Goal: Information Seeking & Learning: Learn about a topic

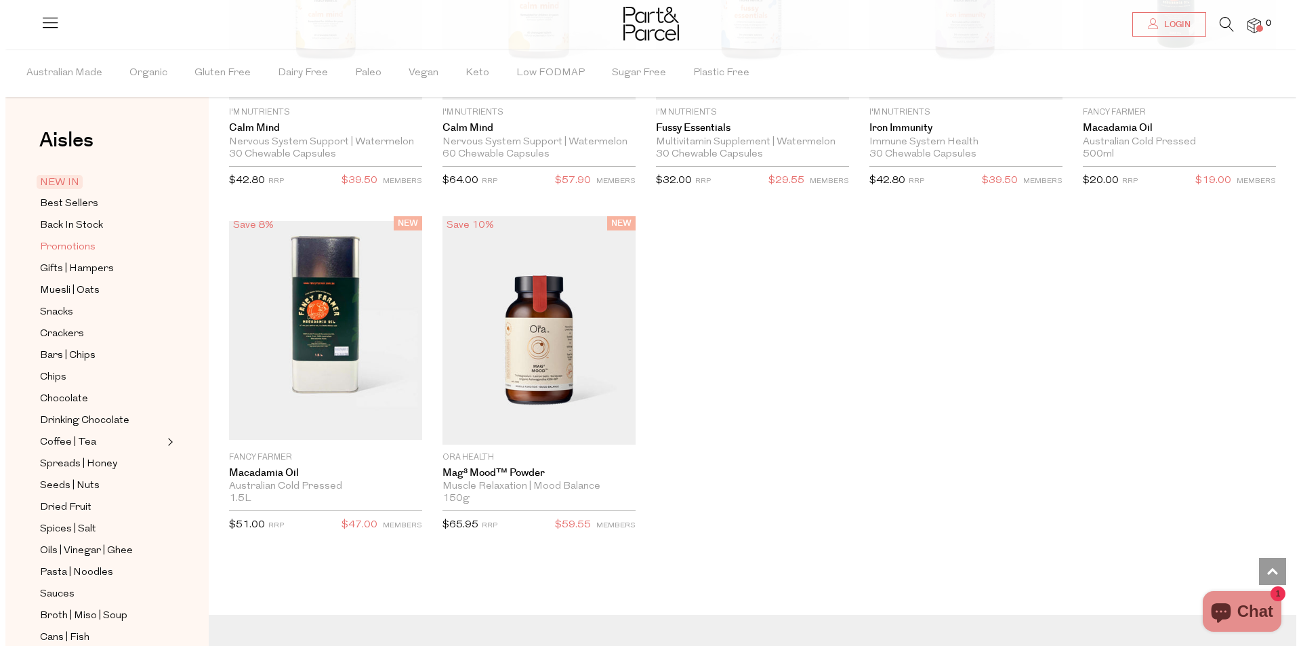
scroll to position [2515, 0]
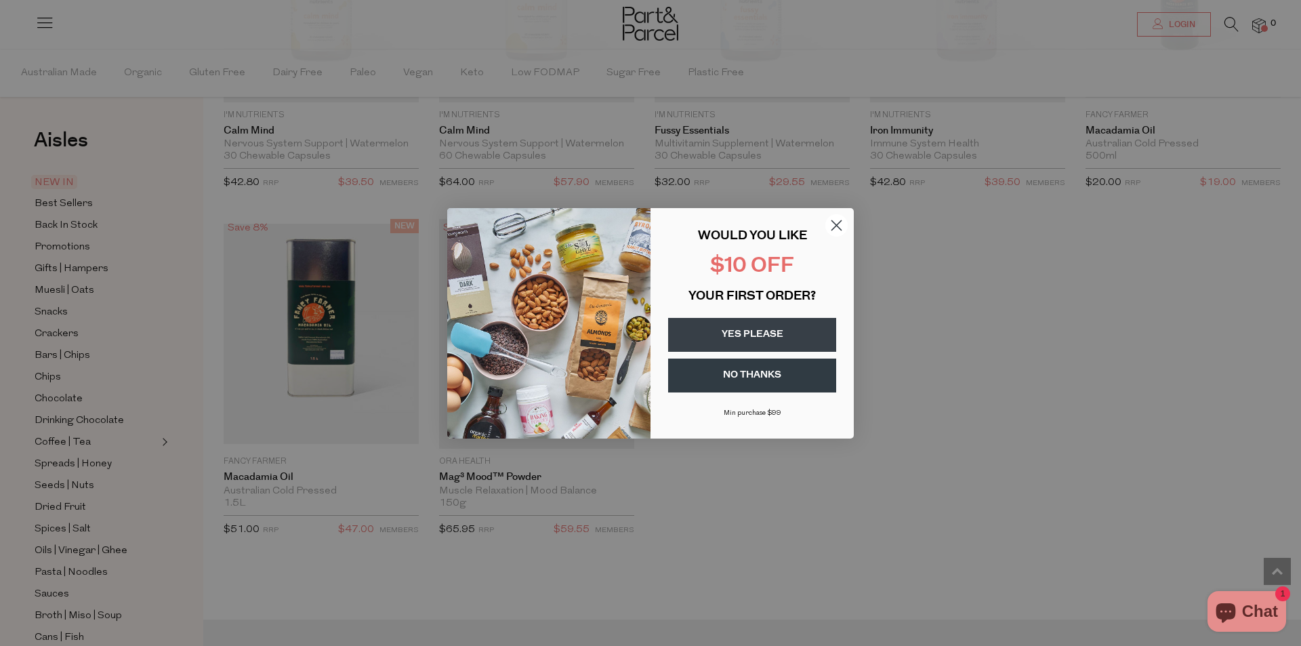
click at [838, 219] on circle "Close dialog" at bounding box center [837, 225] width 22 height 22
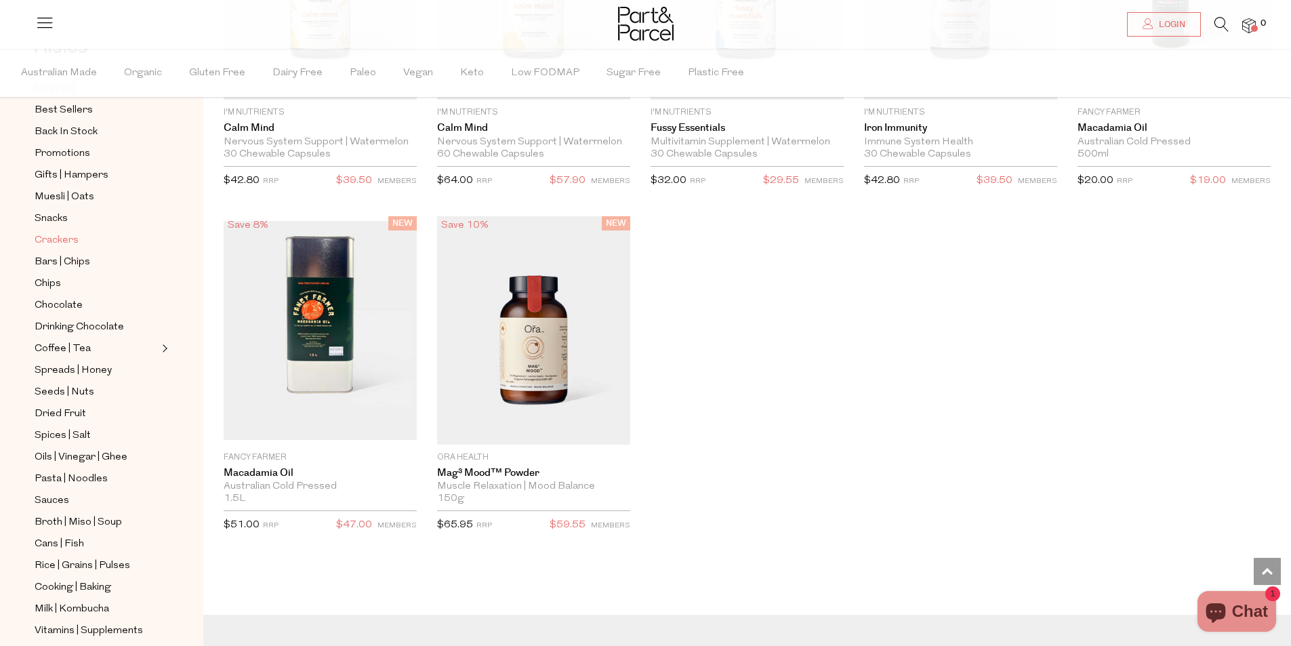
scroll to position [0, 0]
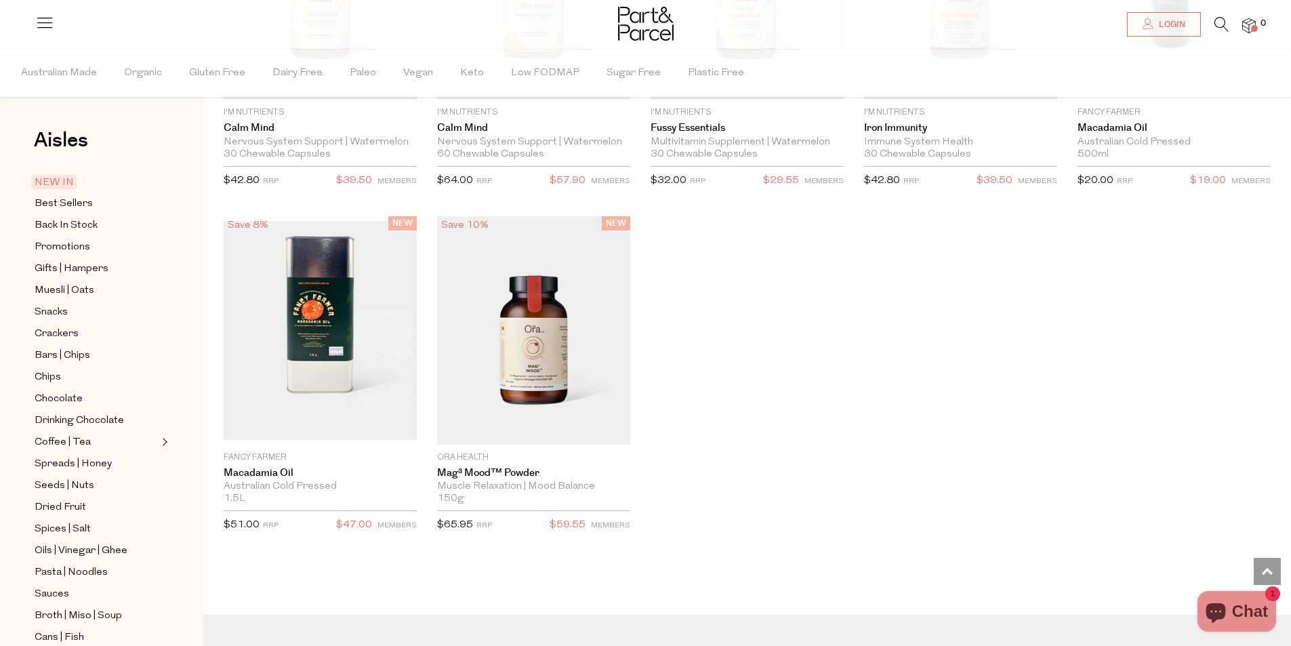
click at [43, 28] on icon at bounding box center [44, 22] width 19 height 19
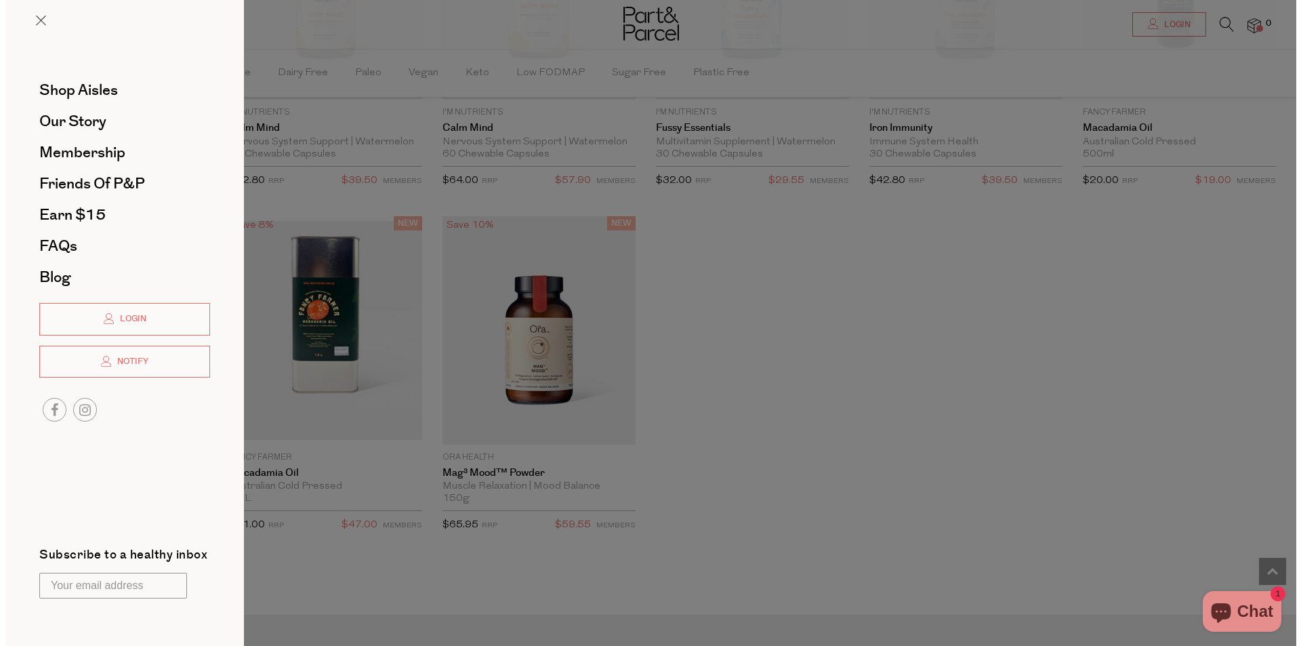
scroll to position [2515, 0]
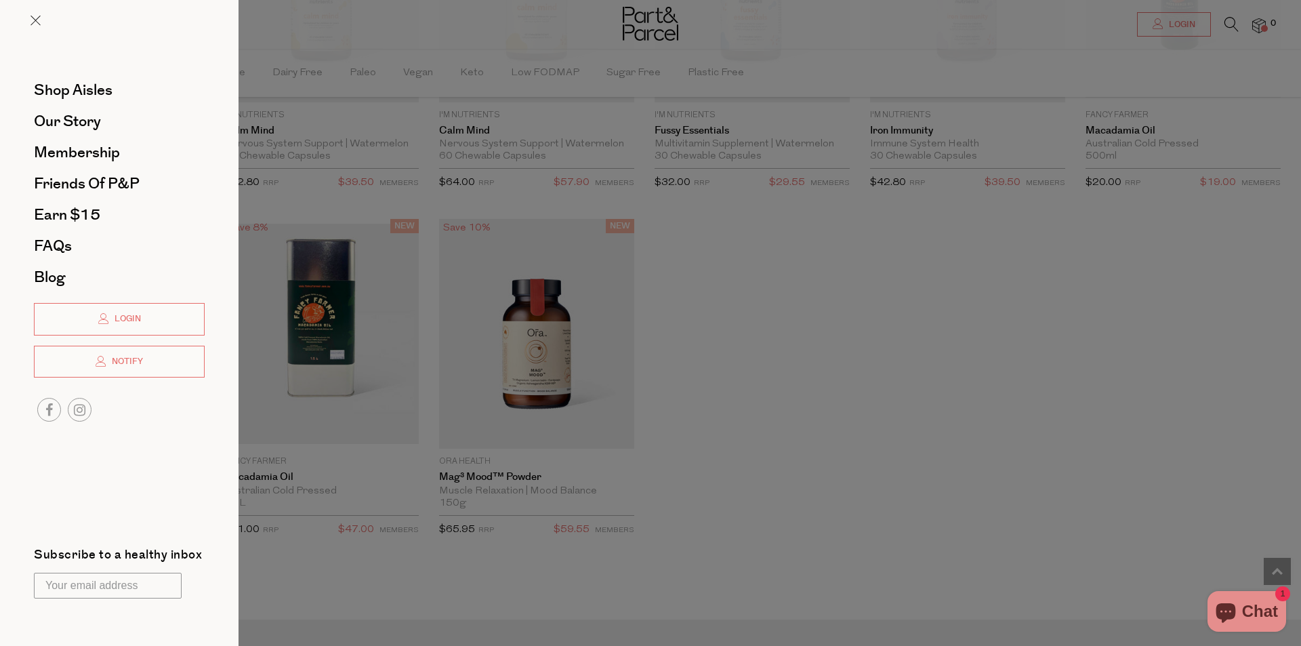
click at [912, 281] on div at bounding box center [650, 323] width 1301 height 646
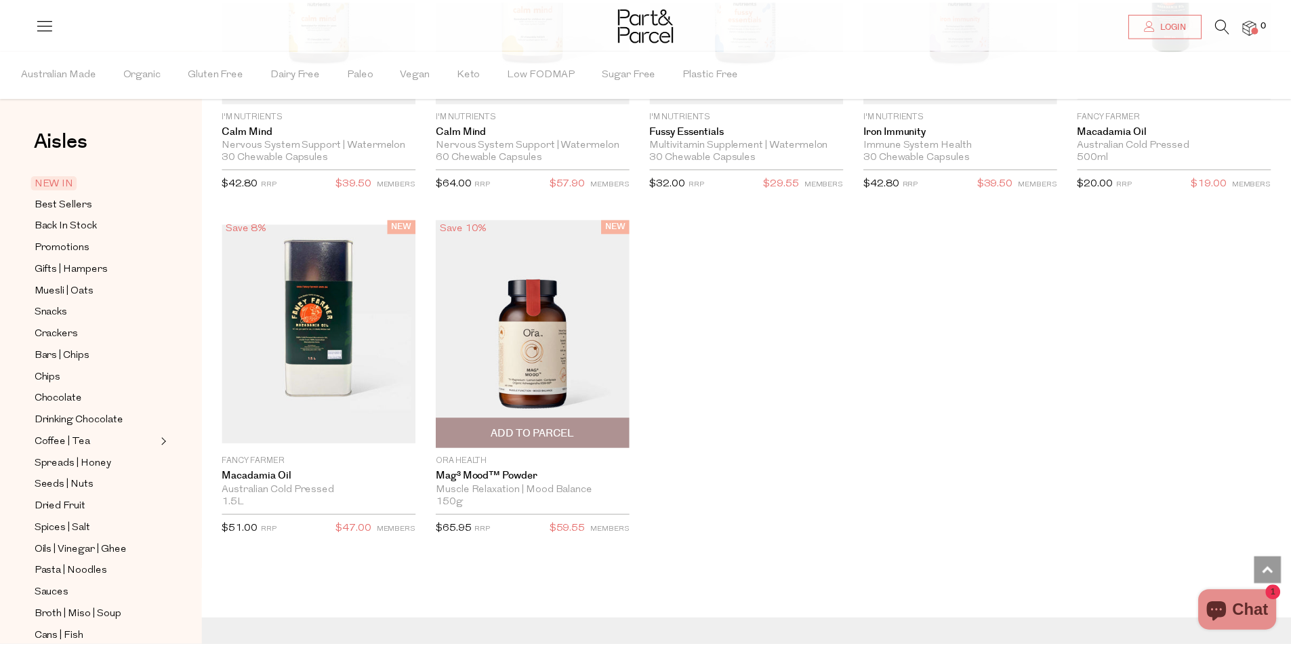
scroll to position [2508, 0]
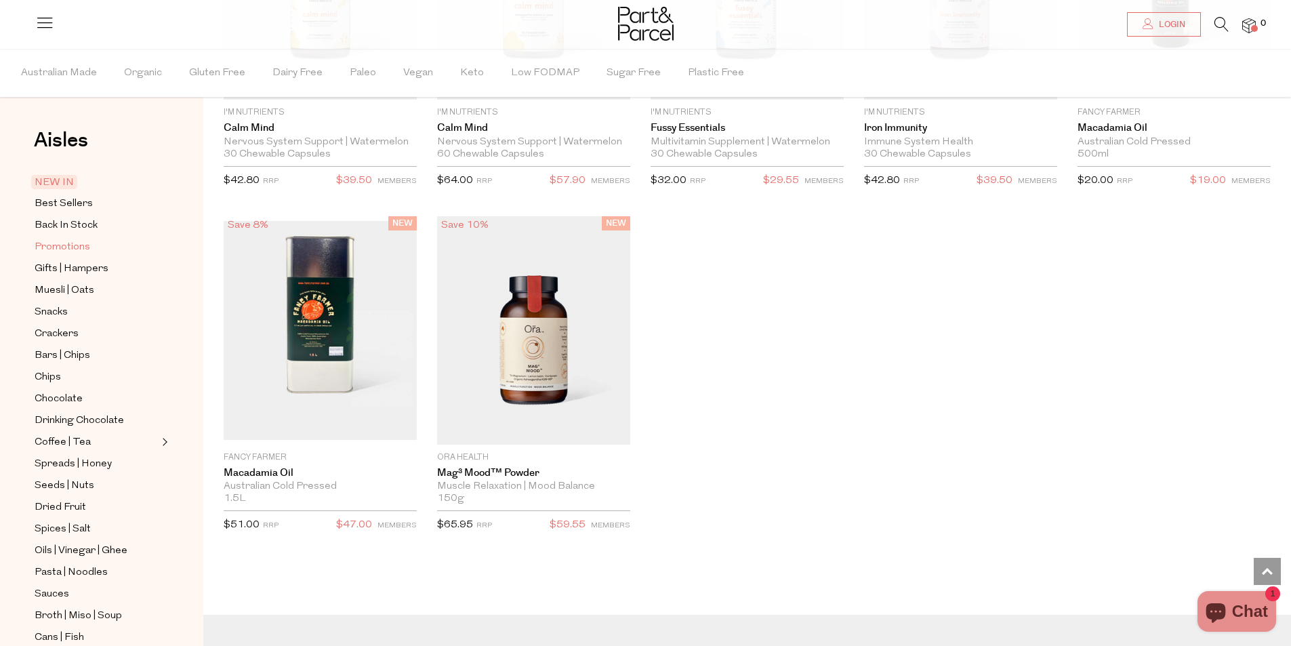
click at [60, 245] on span "Promotions" at bounding box center [63, 247] width 56 height 16
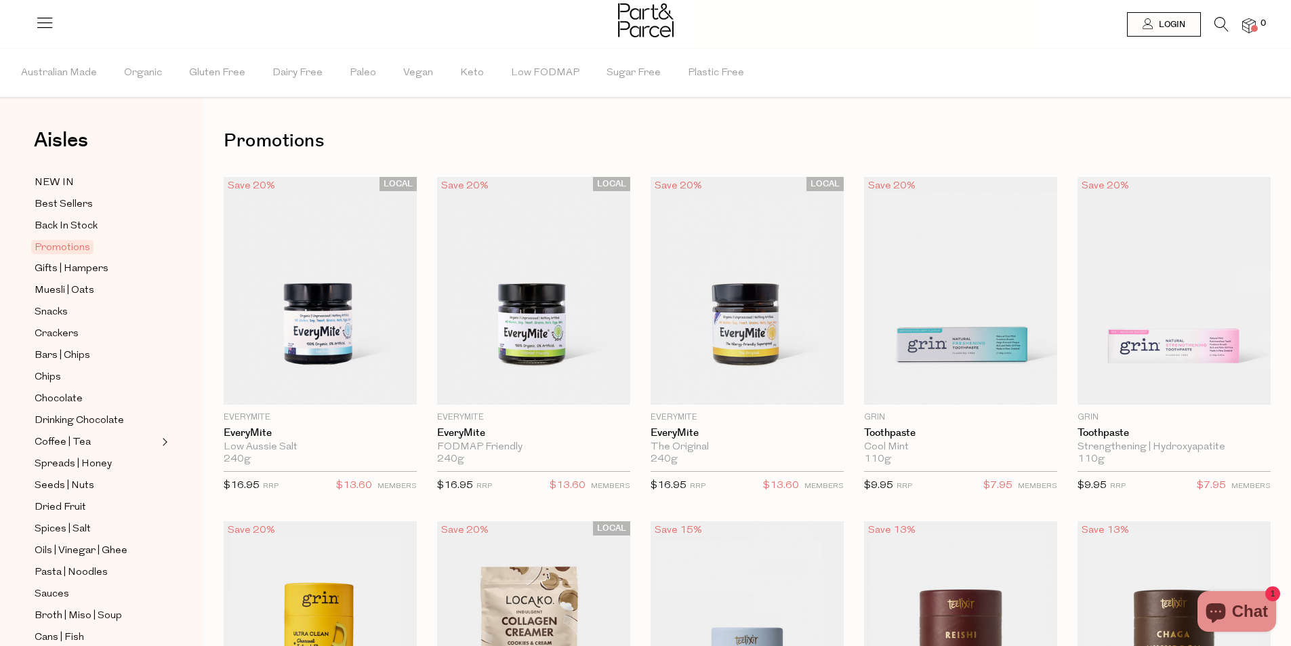
click at [39, 22] on icon at bounding box center [44, 22] width 19 height 19
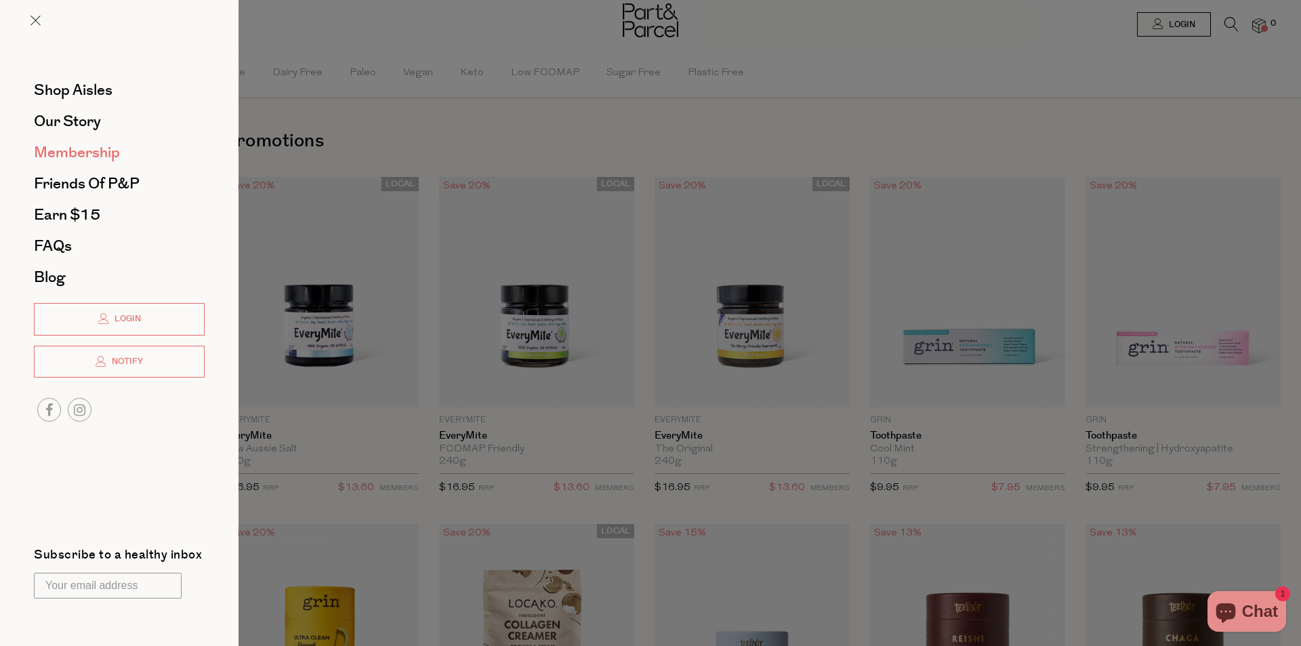
click at [66, 162] on span "Membership" at bounding box center [77, 153] width 86 height 22
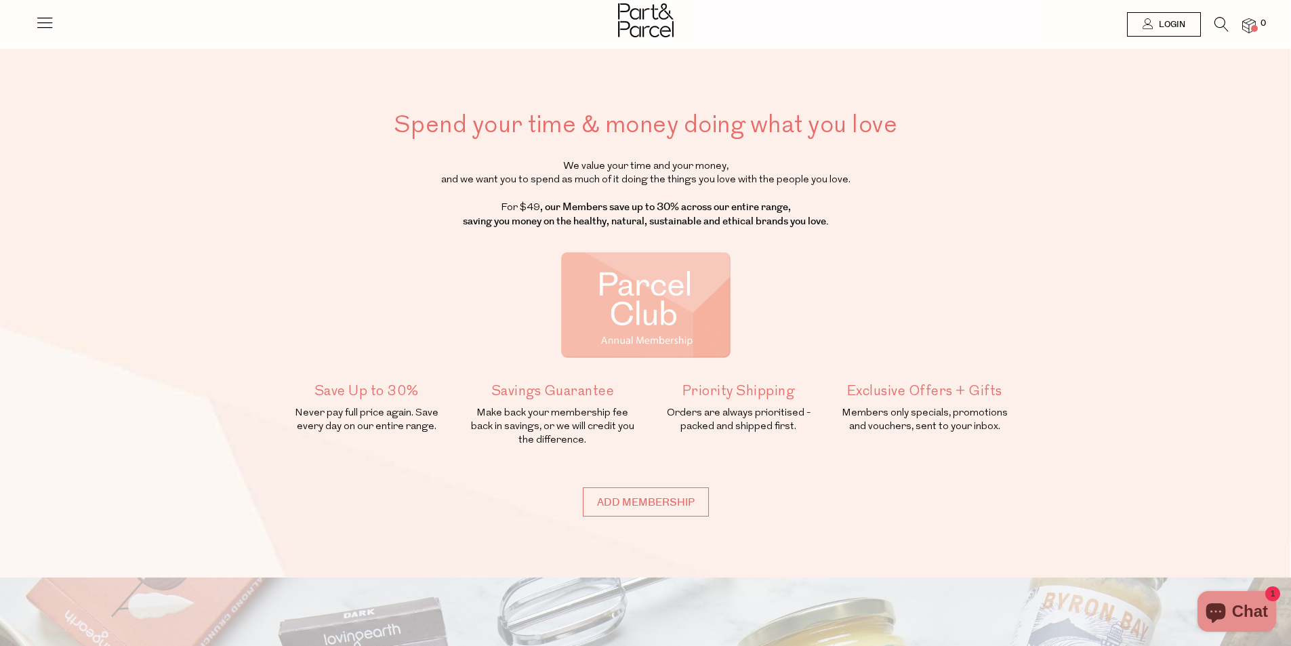
click at [52, 26] on icon at bounding box center [44, 22] width 19 height 19
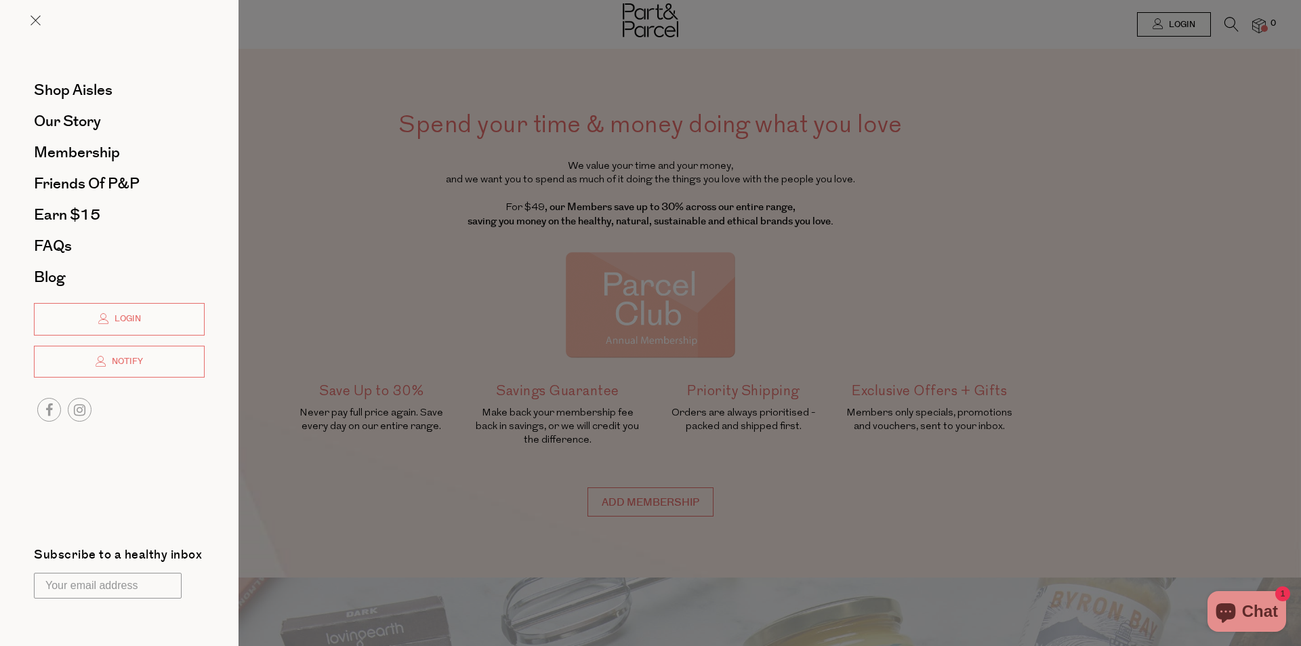
click at [1192, 276] on div at bounding box center [650, 323] width 1301 height 646
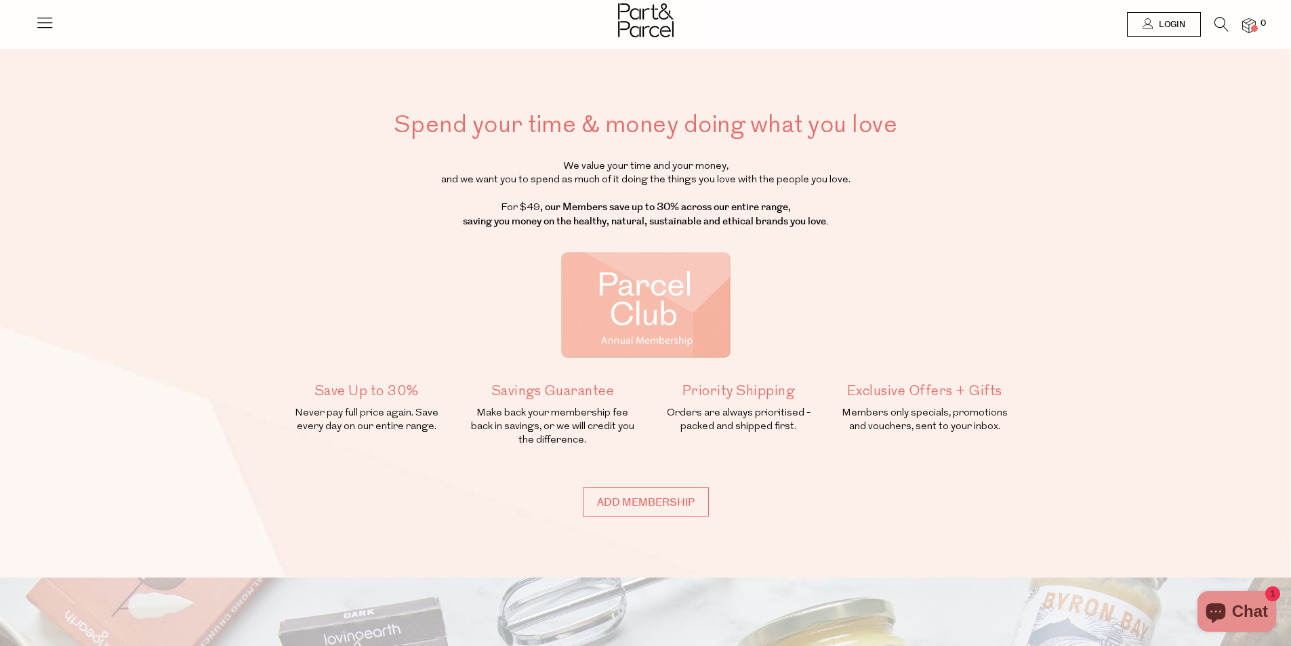
click at [53, 21] on icon at bounding box center [44, 22] width 19 height 19
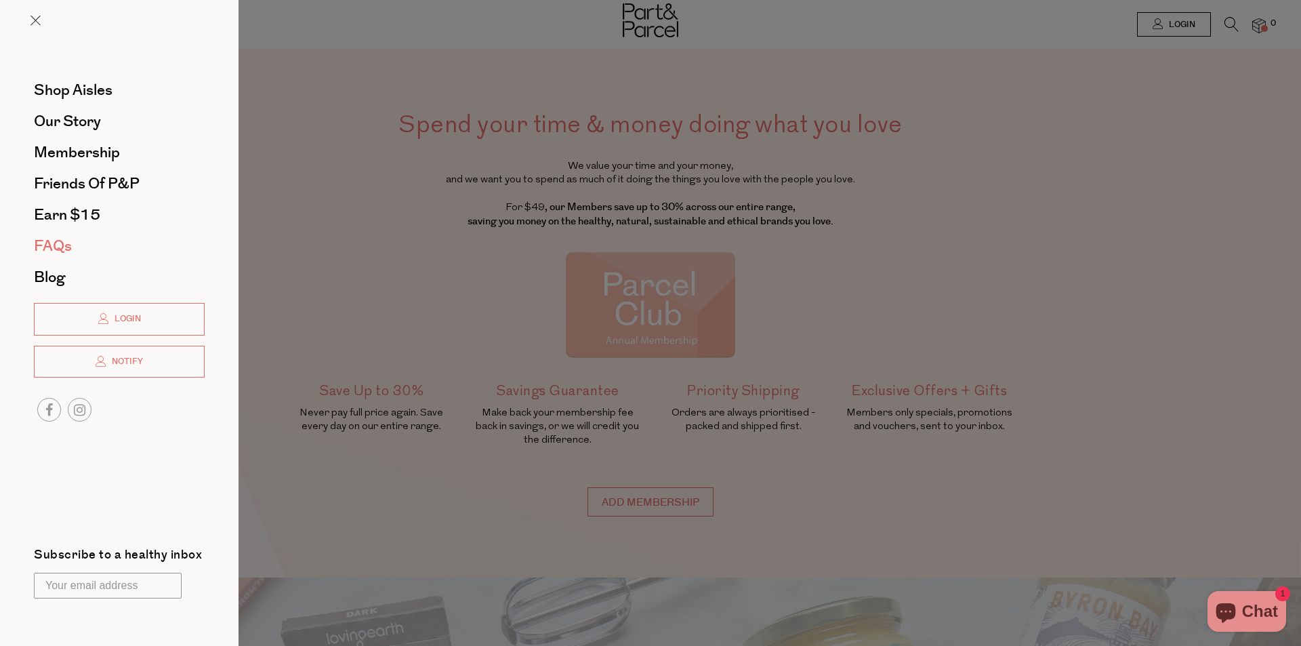
click at [43, 252] on span "FAQs" at bounding box center [53, 246] width 38 height 22
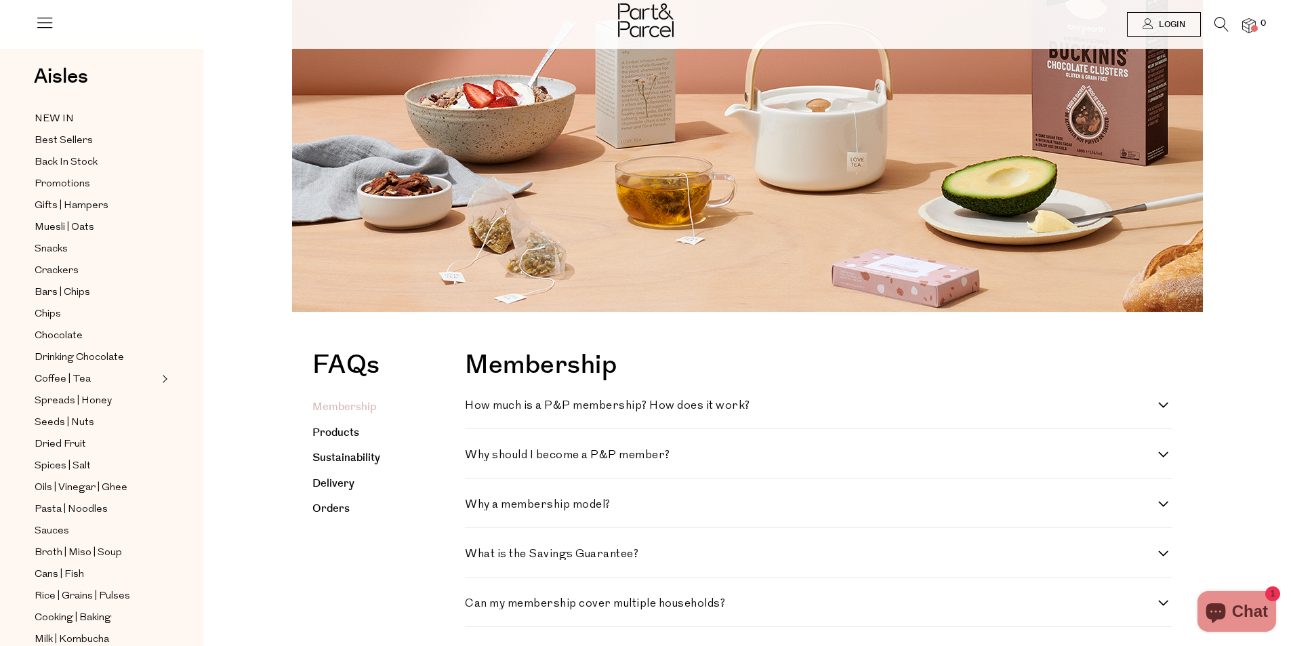
scroll to position [203, 0]
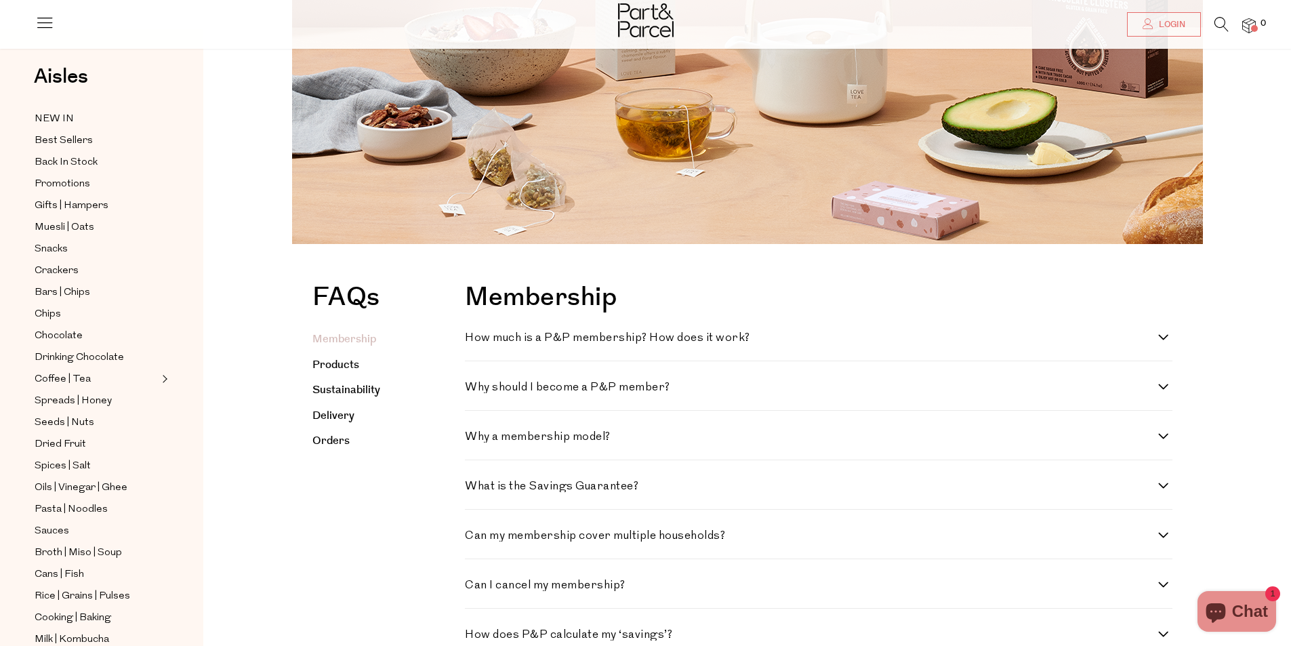
click at [1157, 338] on h4 "How much is a P&P membership? How does it work?" at bounding box center [811, 338] width 693 height 12
click at [474, 338] on work\? "How much is a P&P membership? How does it work?" at bounding box center [469, 336] width 9 height 9
checkbox work\? "true"
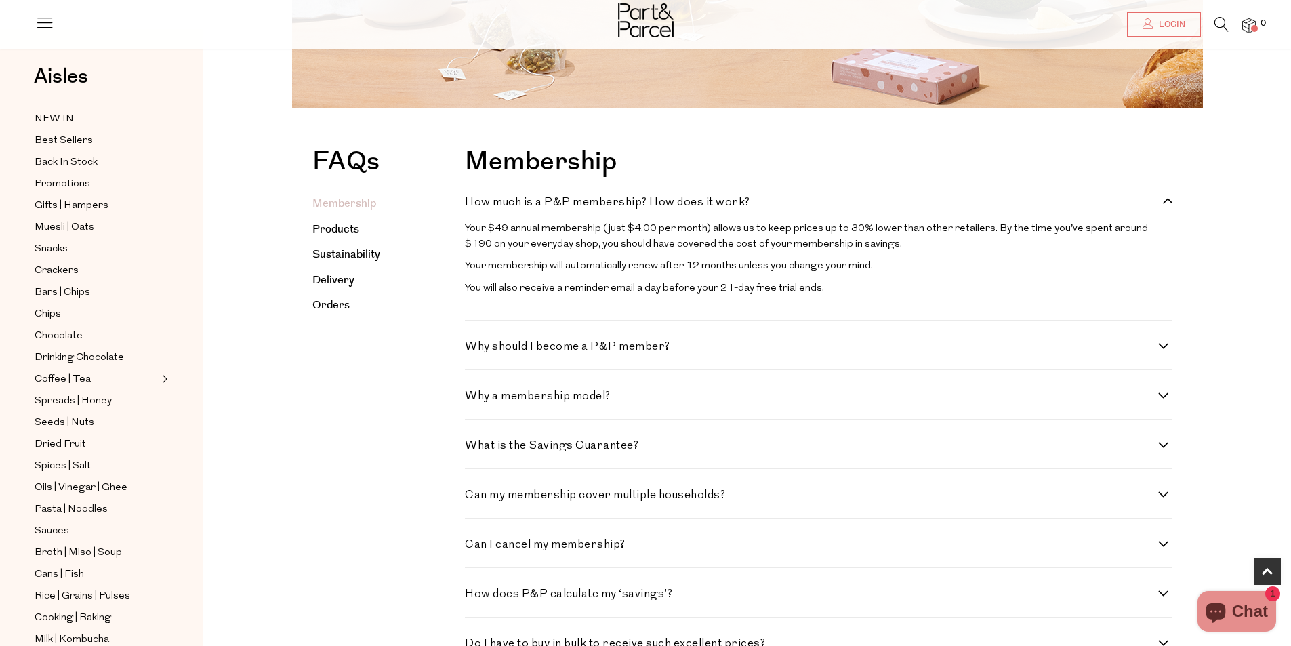
scroll to position [407, 0]
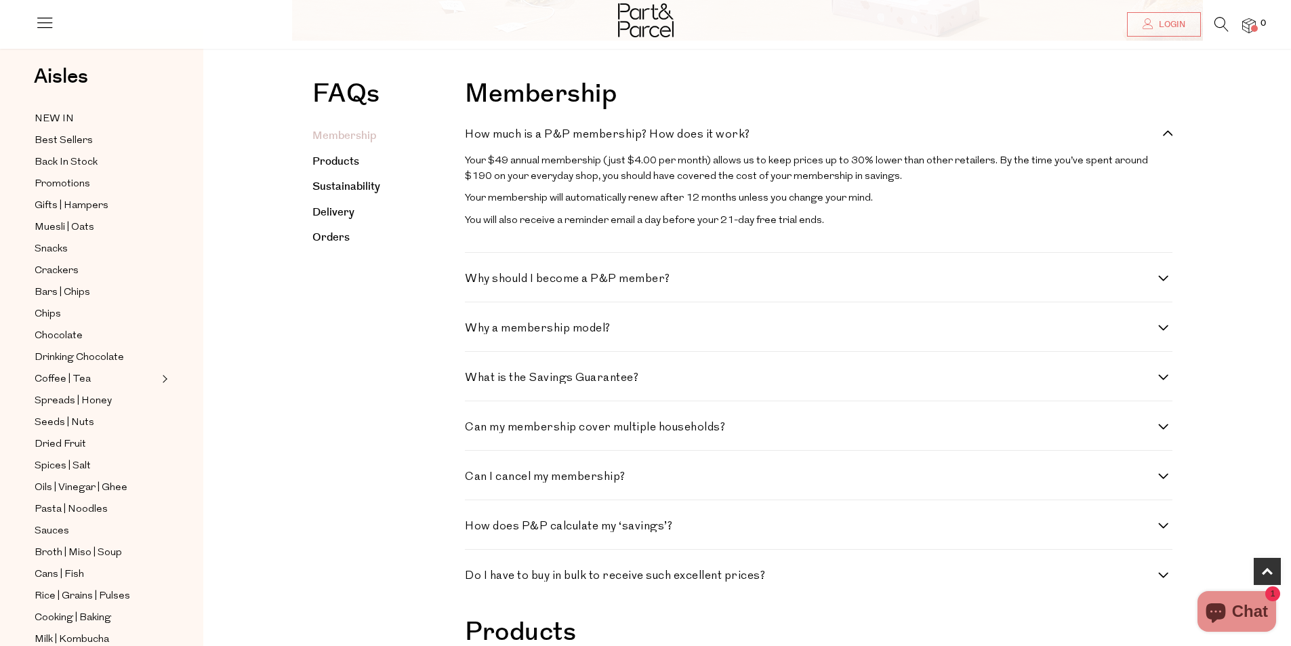
click at [1175, 281] on div "Membership How much is a P&P membership? How does it work? Your $49 annual memb…" at bounding box center [822, 350] width 714 height 538
click at [1170, 285] on label "Why should I become a P&P member?" at bounding box center [818, 279] width 707 height 12
click at [474, 282] on member\? "Why should I become a P&P member?" at bounding box center [469, 277] width 9 height 9
checkbox member\? "true"
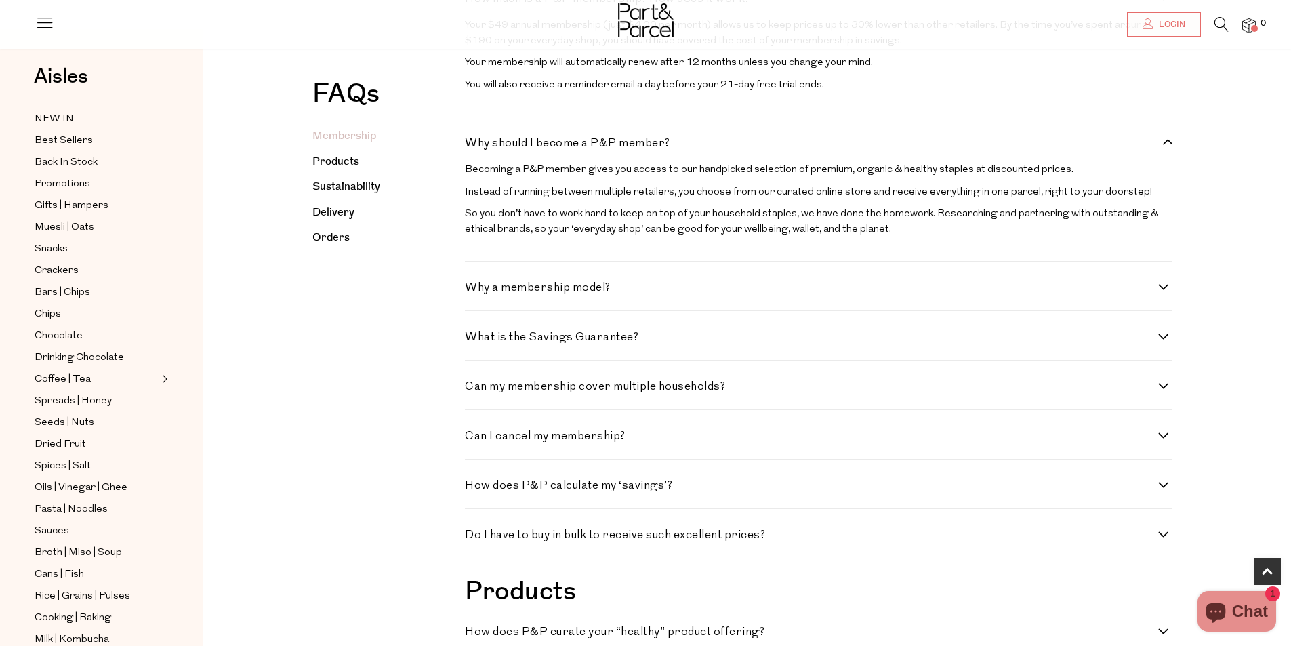
scroll to position [610, 0]
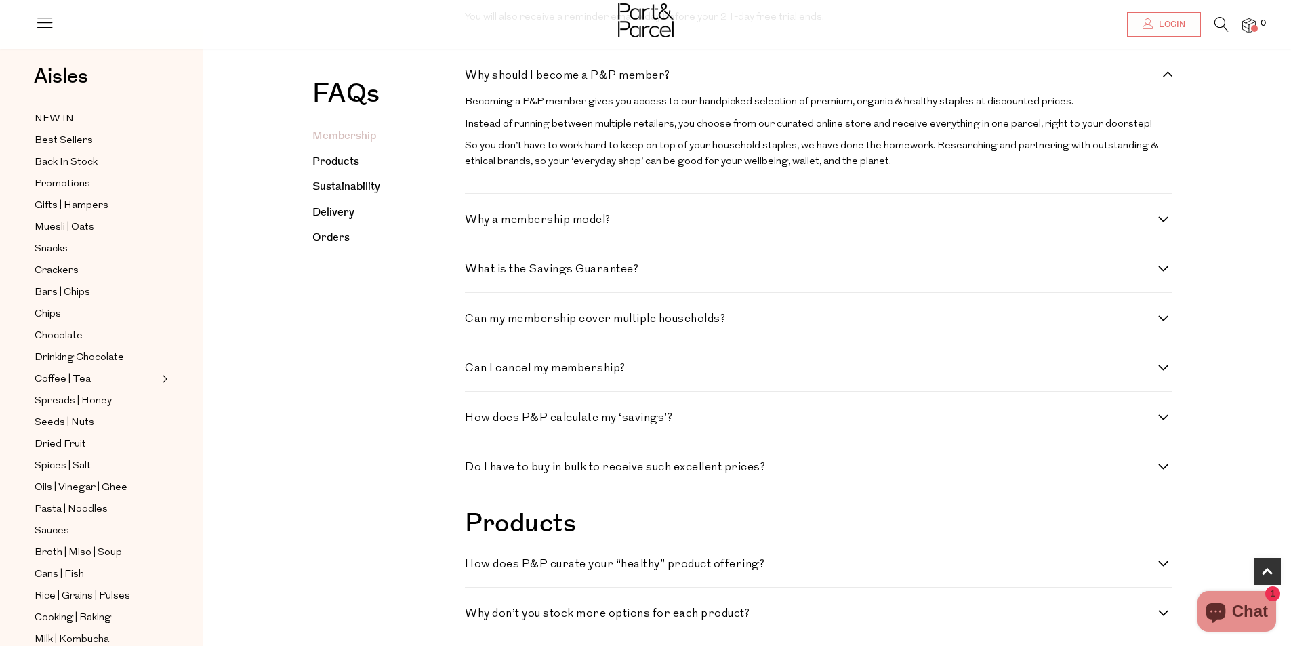
click at [1135, 325] on div "Can my membership cover multiple households? Each membership covers a single ho…" at bounding box center [818, 317] width 707 height 49
click at [1170, 325] on label "Can my membership cover multiple households?" at bounding box center [818, 319] width 707 height 12
click at [474, 322] on households\? "Can my membership cover multiple households?" at bounding box center [469, 317] width 9 height 9
checkbox households\? "true"
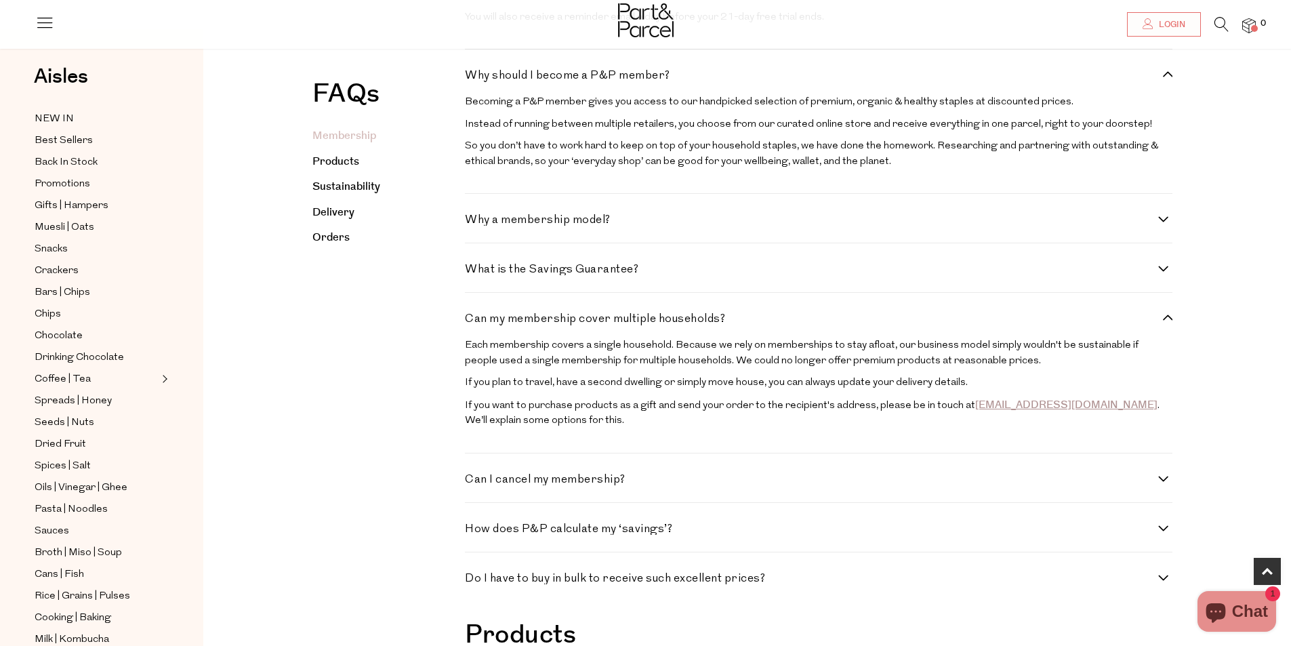
scroll to position [678, 0]
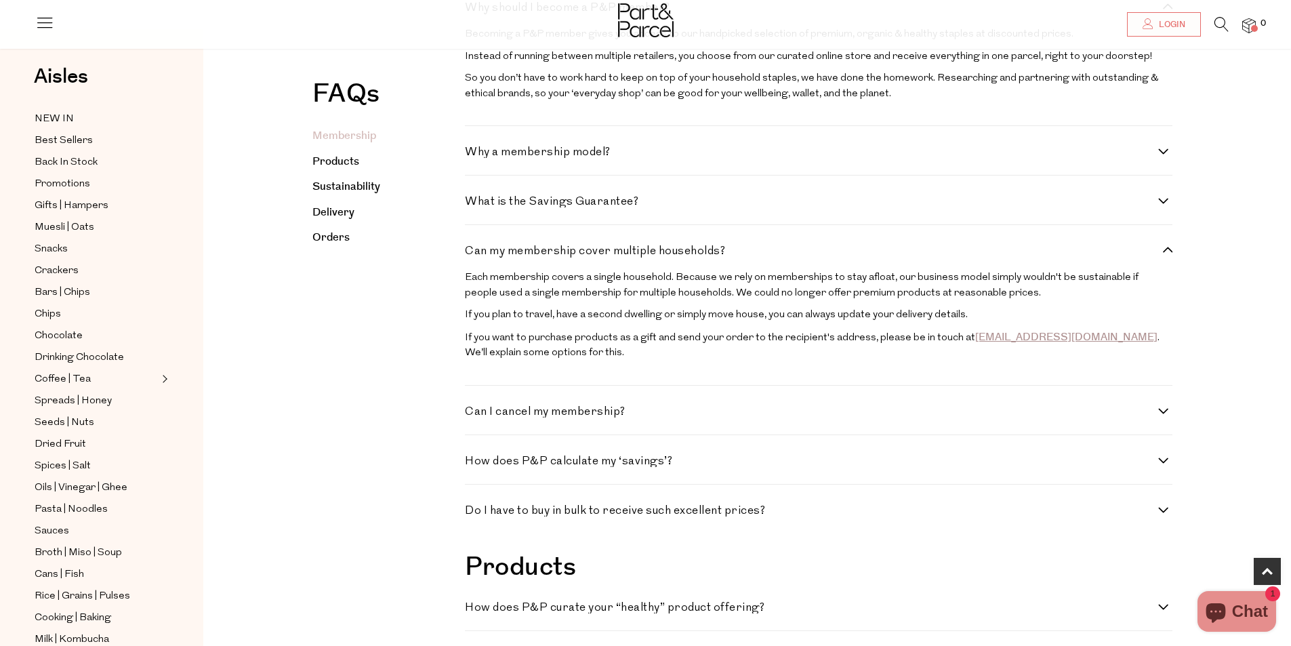
click at [1167, 207] on label "What is the Savings Guarantee?" at bounding box center [818, 202] width 707 height 12
click at [474, 205] on Guarantee\? "What is the Savings Guarantee?" at bounding box center [469, 200] width 9 height 9
checkbox Guarantee\? "true"
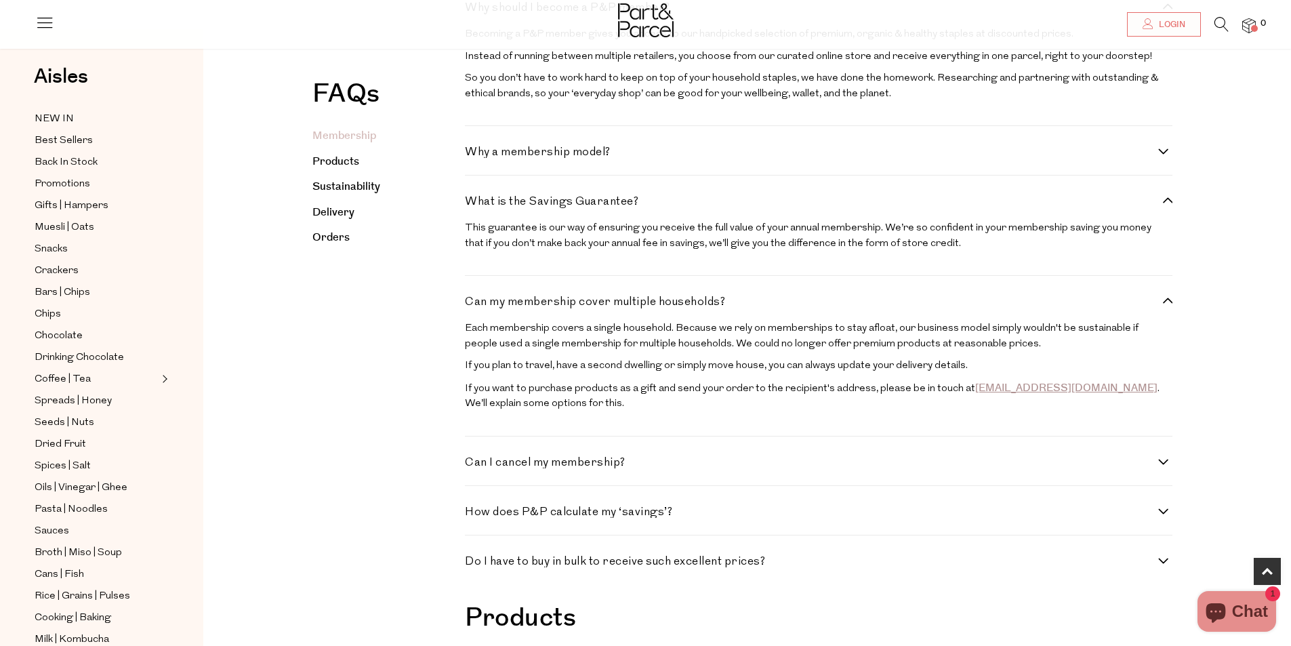
scroll to position [813, 0]
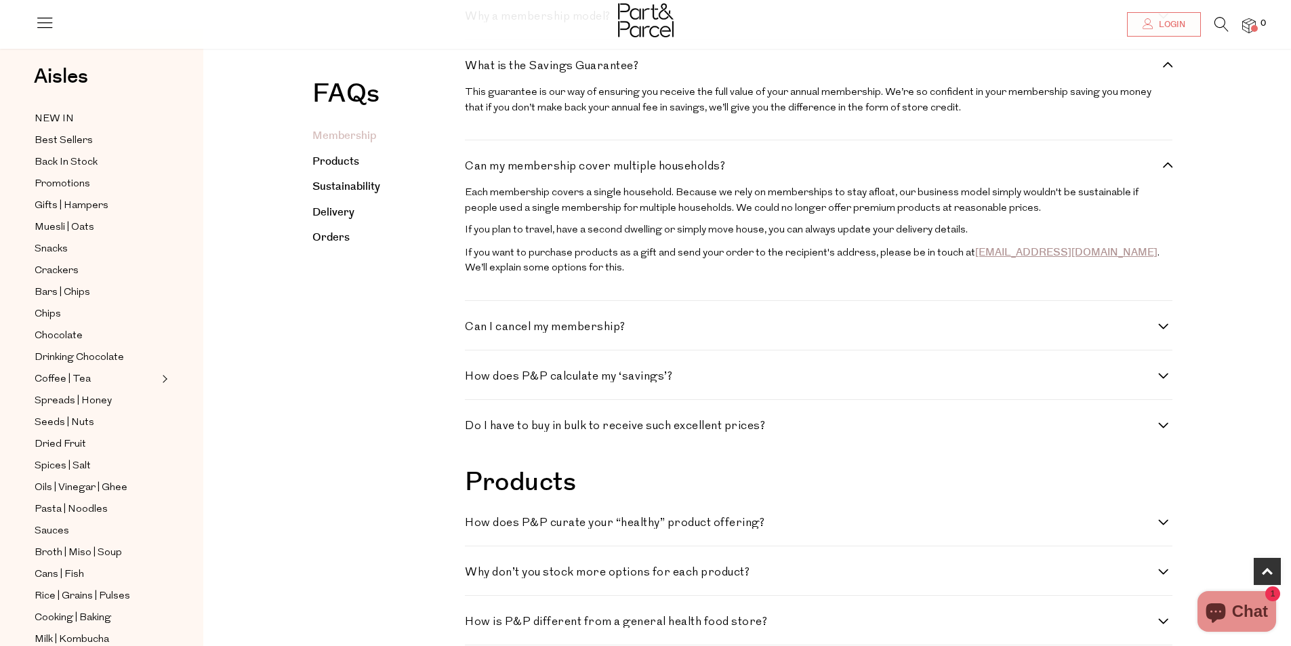
click at [1158, 333] on h4 "Can I cancel my membership?" at bounding box center [811, 327] width 693 height 12
click at [474, 330] on membership\? "Can I cancel my membership?" at bounding box center [469, 325] width 9 height 9
checkbox membership\? "true"
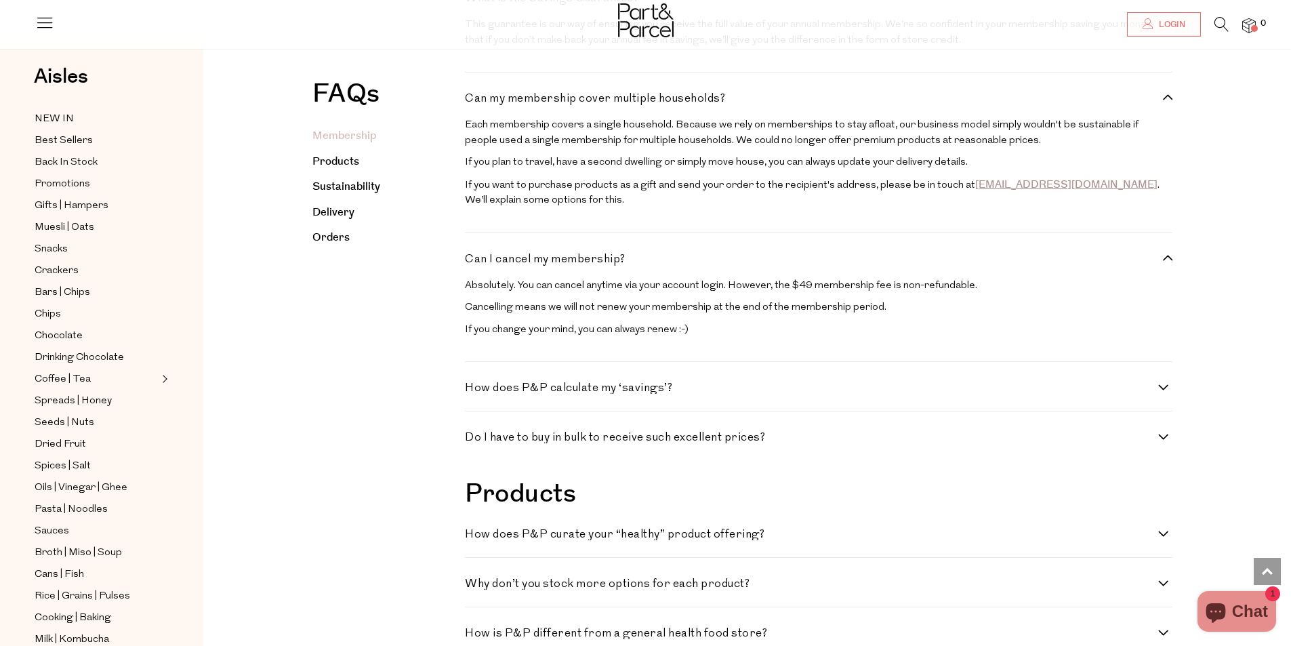
scroll to position [949, 0]
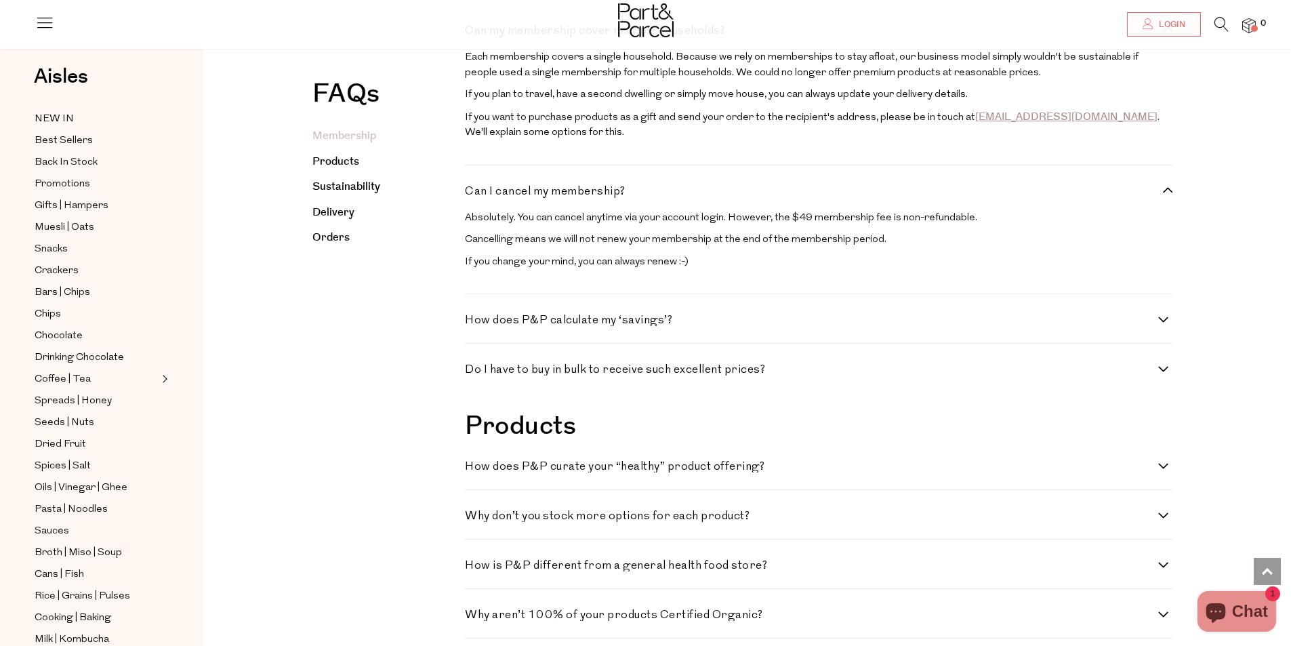
click at [1158, 326] on h4 "How does P&P calculate my ‘savings’?" at bounding box center [811, 321] width 693 height 12
click at [474, 323] on ‘savings’\? "How does P&P calculate my ‘savings’?" at bounding box center [469, 319] width 9 height 9
checkbox ‘savings’\? "true"
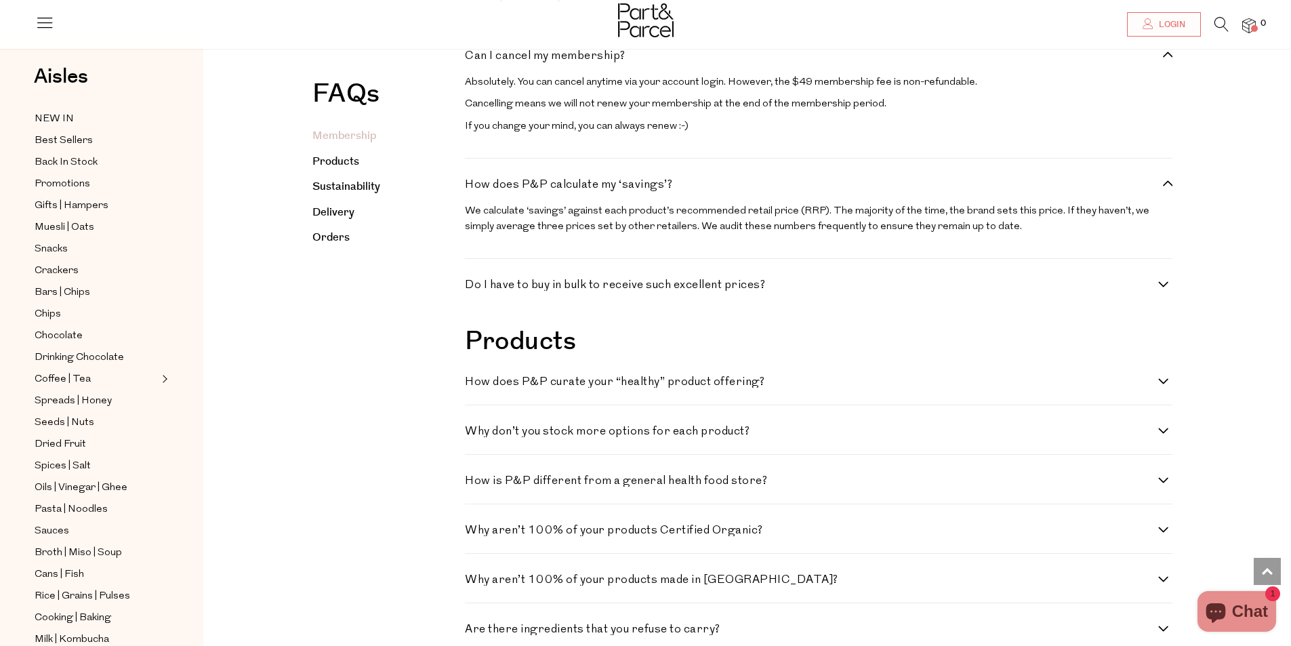
scroll to position [1152, 0]
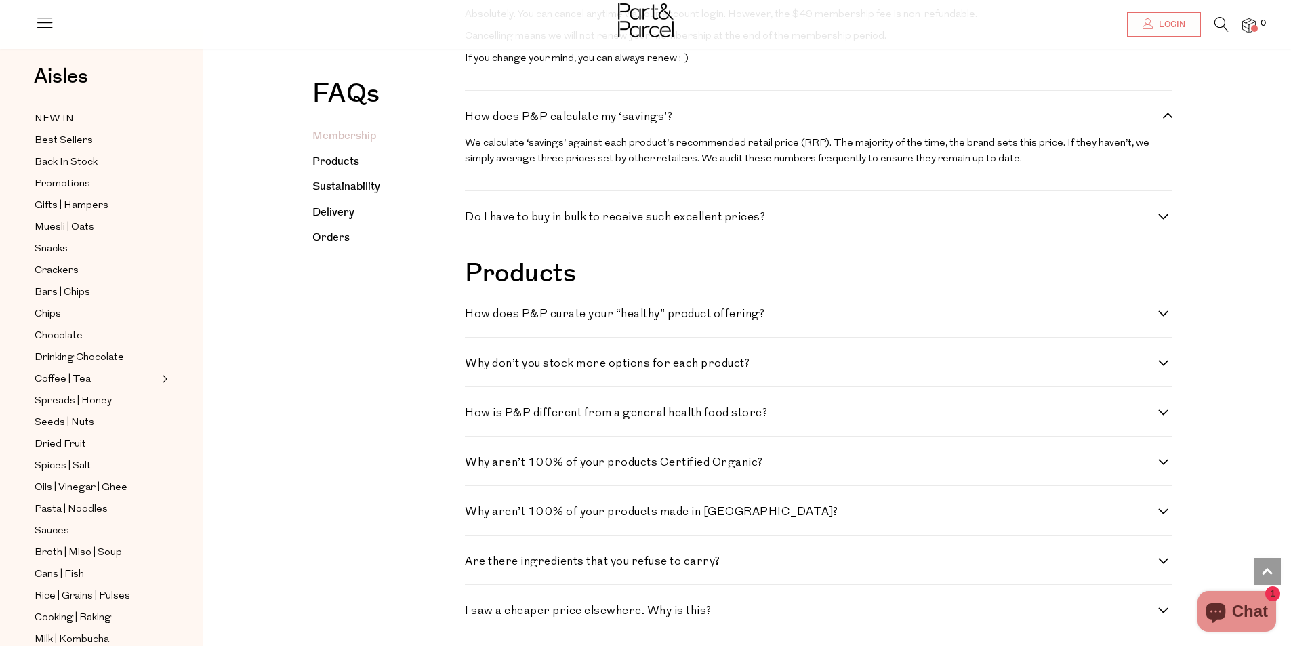
click at [1162, 223] on label "Do I have to buy in bulk to receive such excellent prices?" at bounding box center [818, 217] width 707 height 12
click at [474, 220] on prices\? "Do I have to buy in bulk to receive such excellent prices?" at bounding box center [469, 215] width 9 height 9
checkbox prices\? "true"
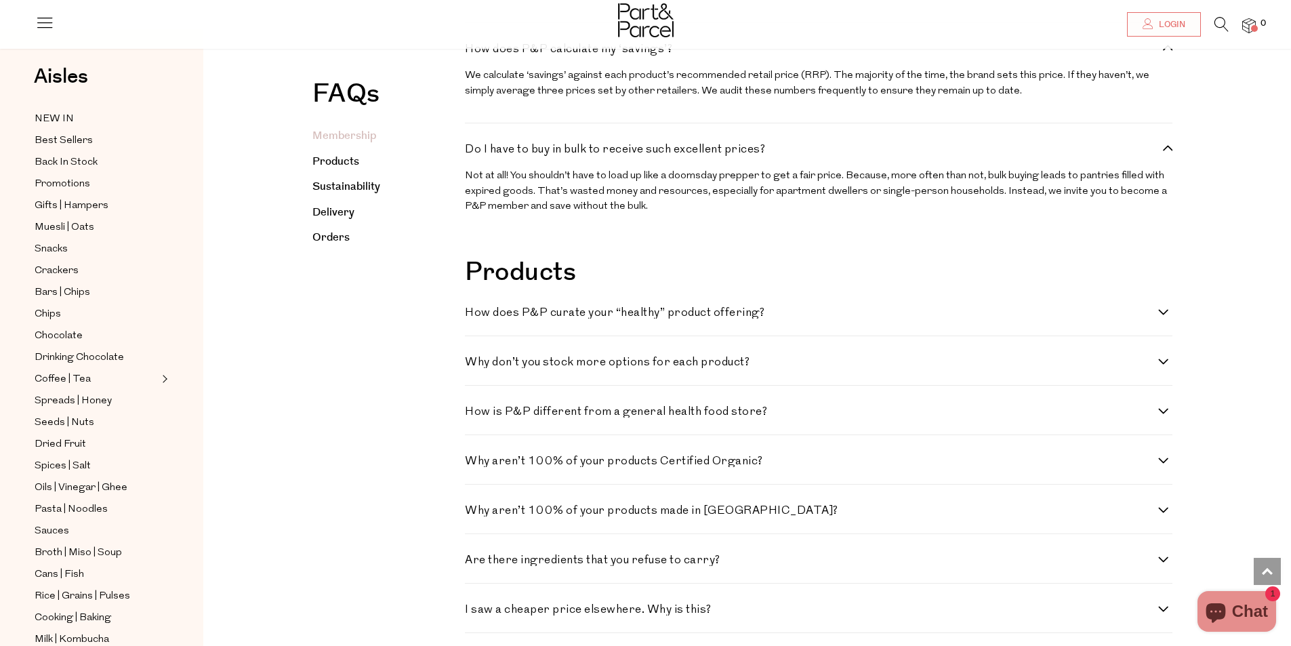
scroll to position [1288, 0]
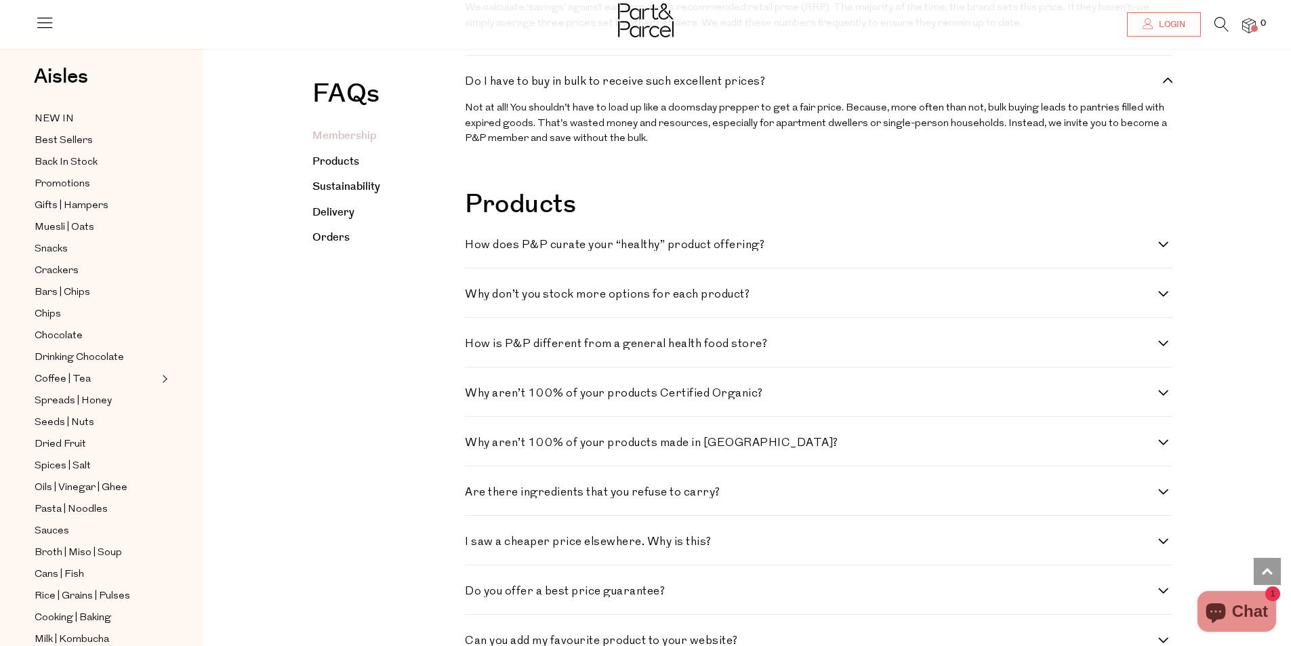
click at [1156, 251] on h4 "How does P&P curate your “healthy” product offering?" at bounding box center [811, 245] width 693 height 12
click at [474, 248] on offering\? "How does P&P curate your “healthy” product offering?" at bounding box center [469, 243] width 9 height 9
checkbox offering\? "true"
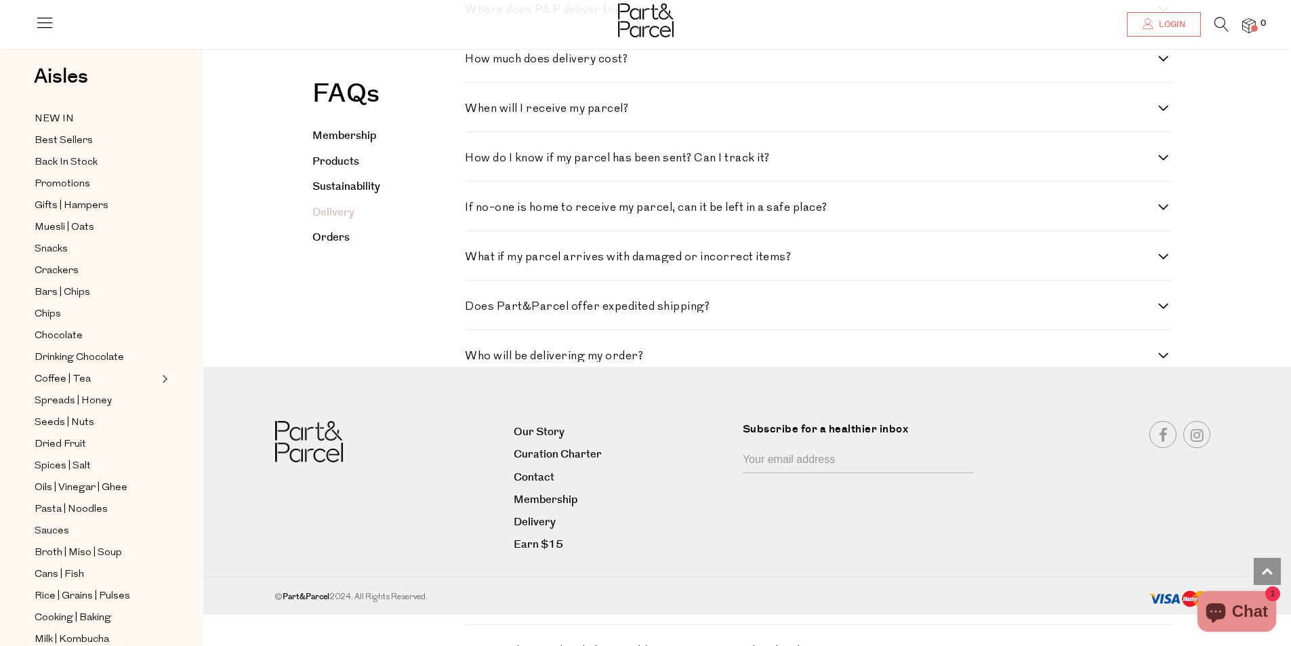
scroll to position [2440, 0]
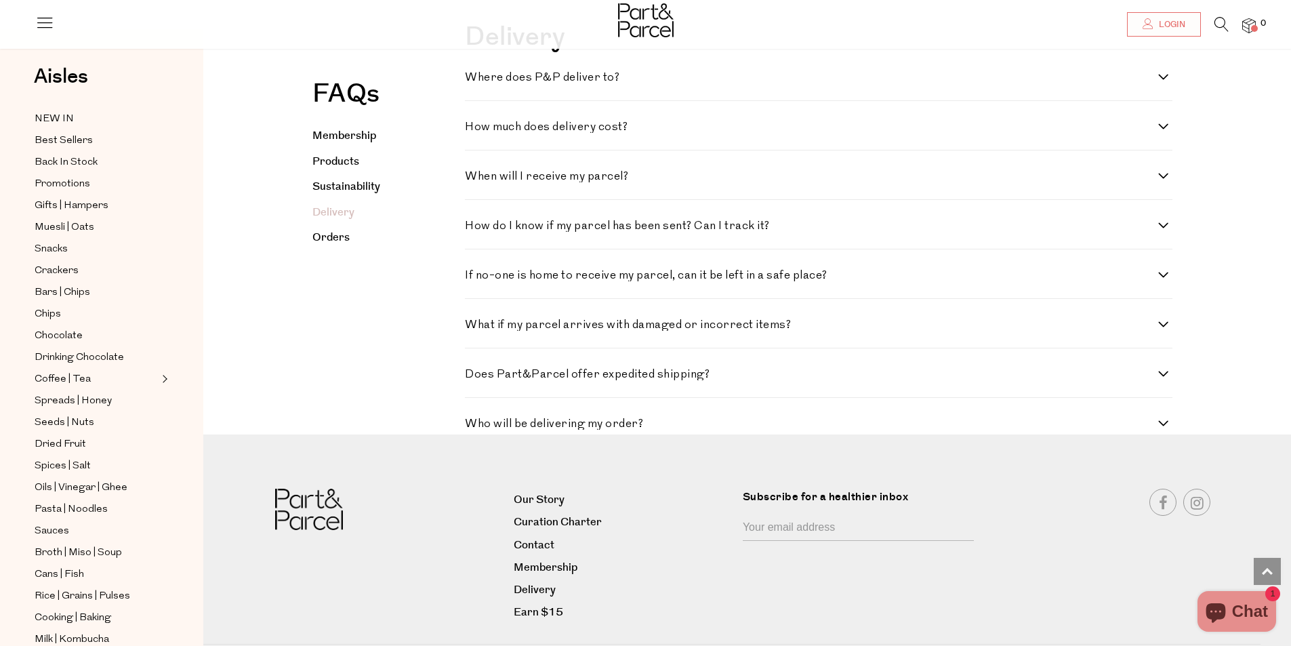
click at [1149, 133] on h4 "How much does delivery cost?" at bounding box center [811, 127] width 693 height 12
click at [474, 130] on cost\? "How much does delivery cost?" at bounding box center [469, 125] width 9 height 9
checkbox cost\? "true"
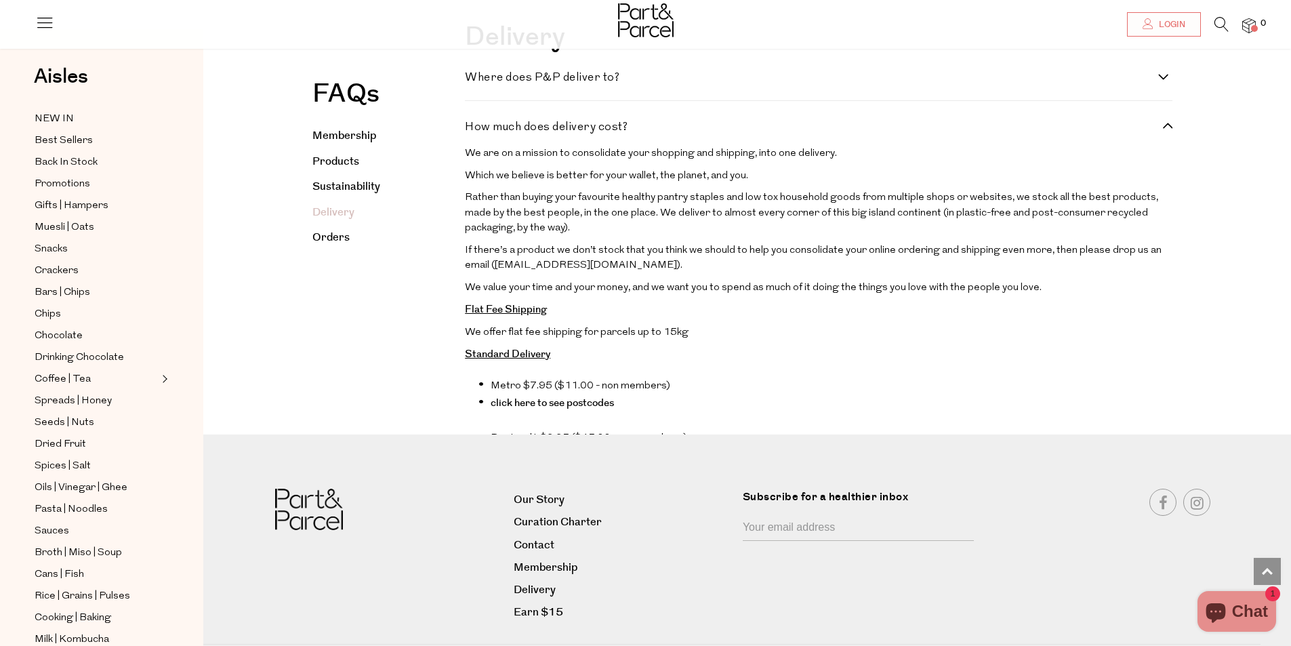
scroll to position [2508, 0]
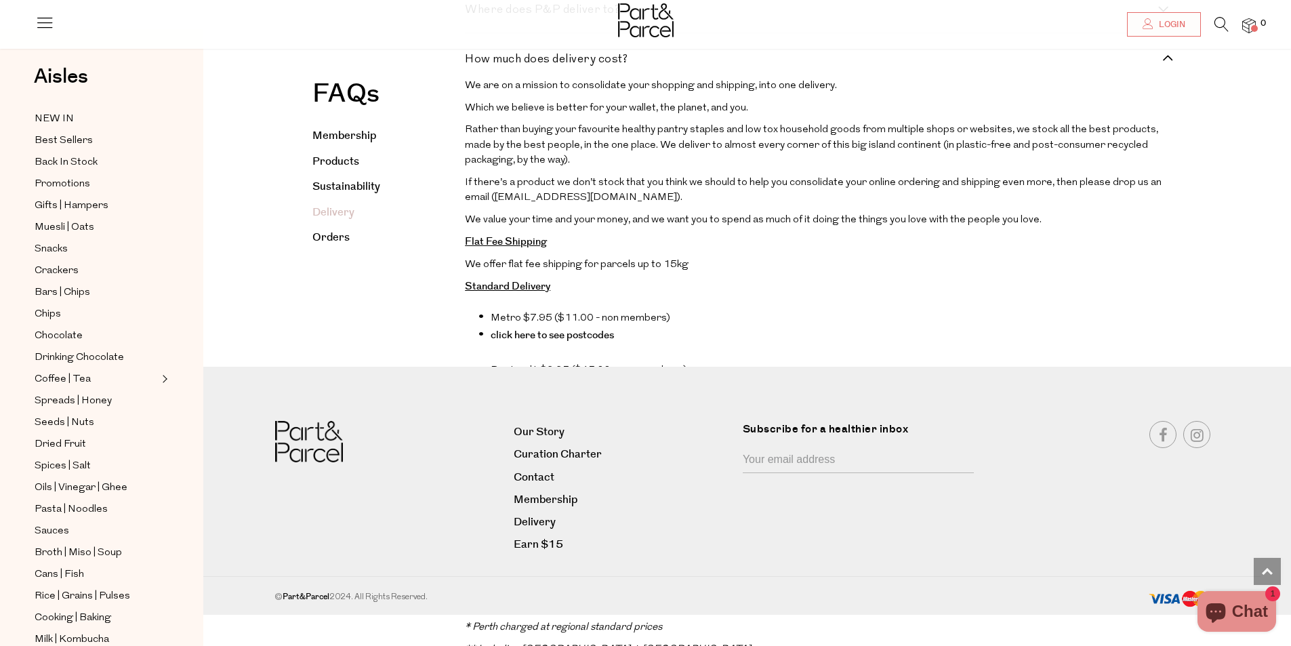
click at [1074, 206] on p "If there’s a product we don’t stock that you think we should to help you consol…" at bounding box center [818, 191] width 707 height 31
click at [1261, 567] on link at bounding box center [1267, 571] width 27 height 27
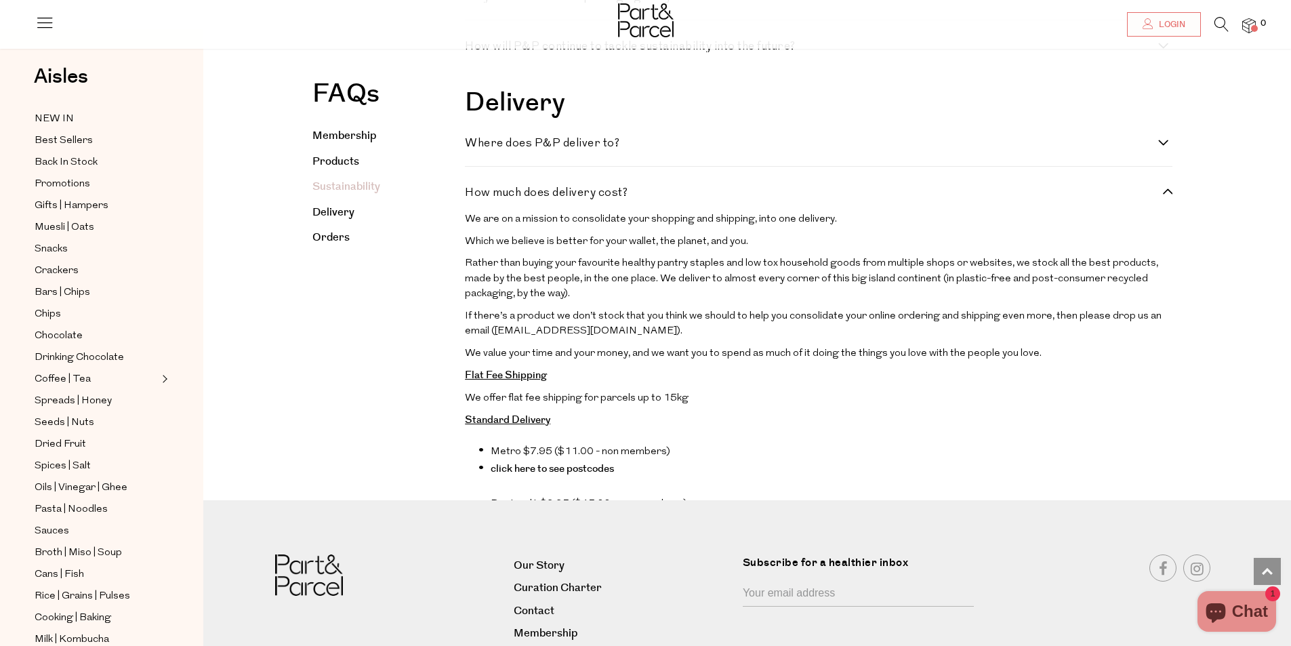
scroll to position [2646, 0]
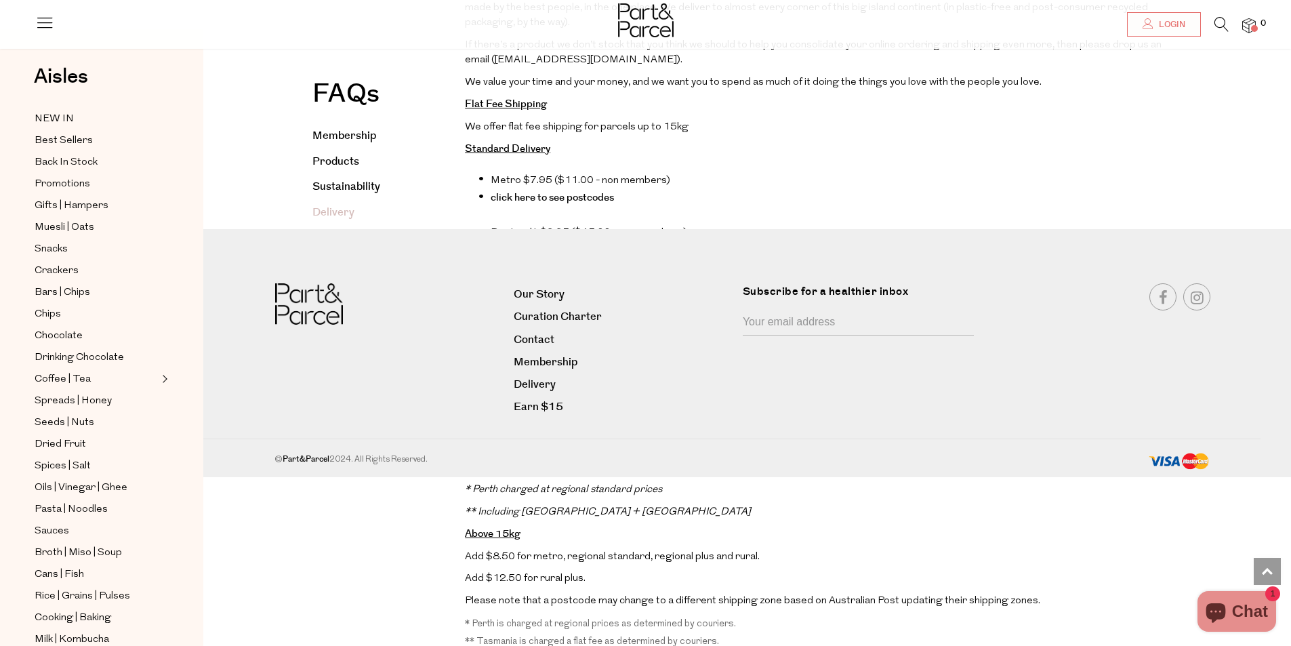
click at [498, 399] on div at bounding box center [384, 350] width 239 height 135
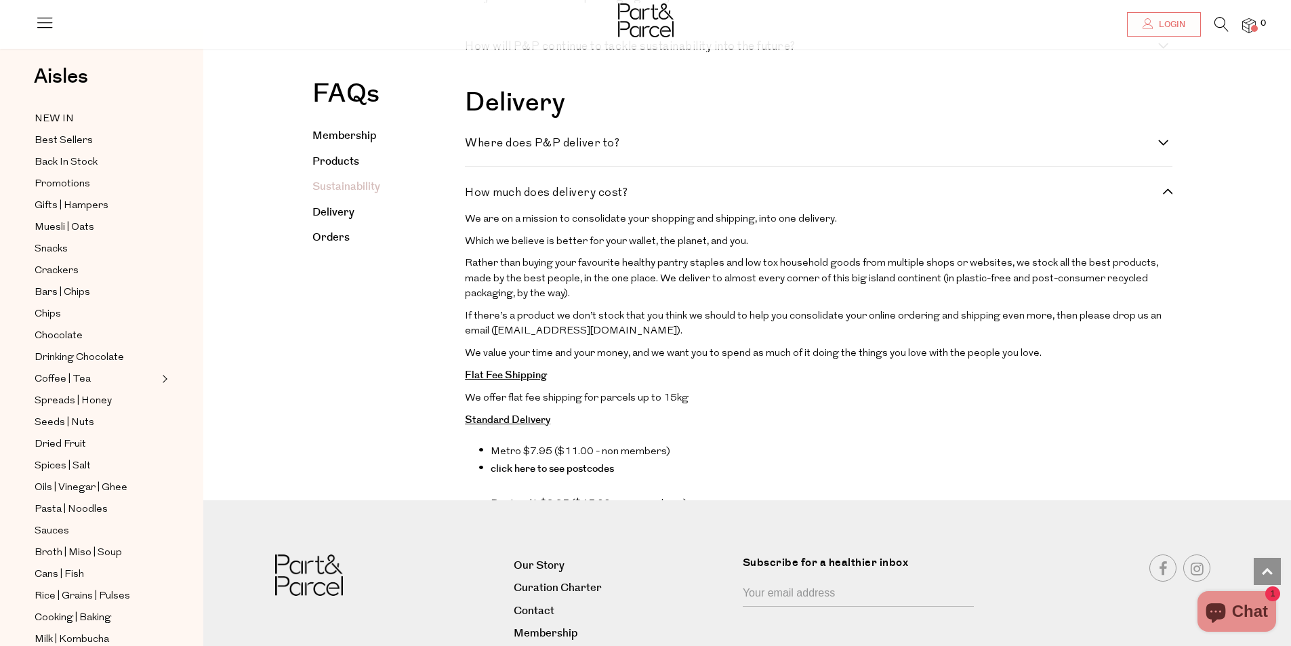
scroll to position [2307, 0]
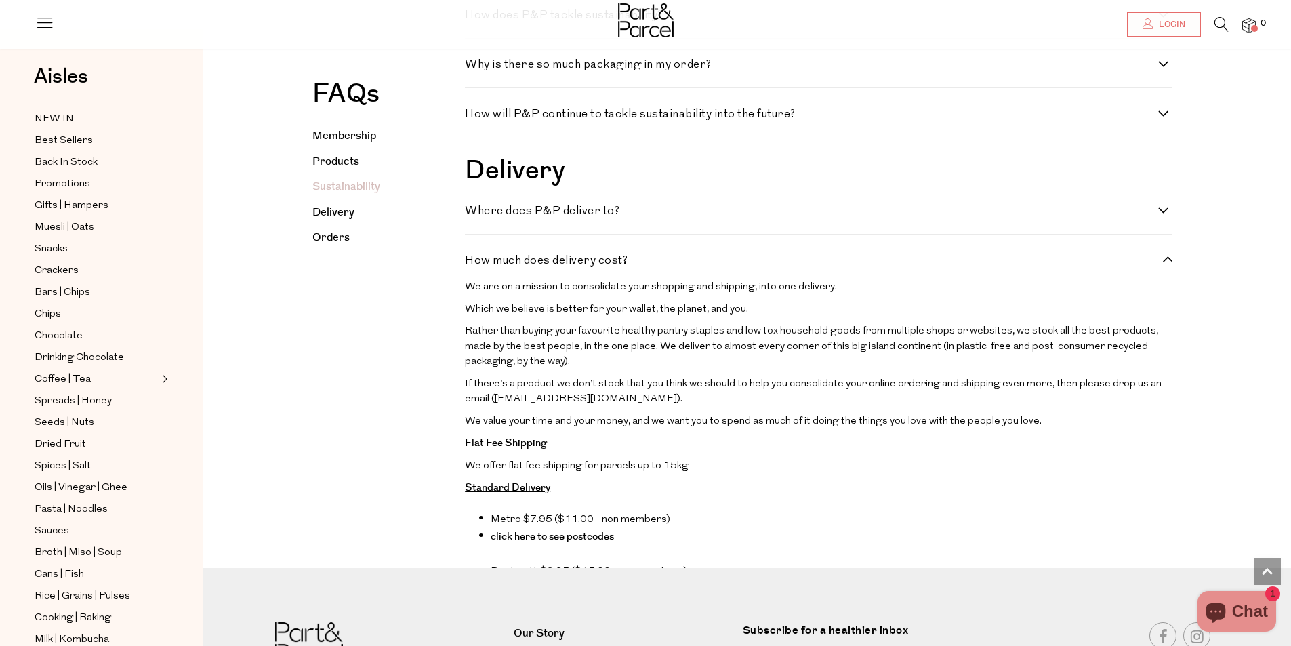
click at [1163, 120] on label "How will P&P continue to tackle sustainability into the future?" at bounding box center [818, 114] width 707 height 12
click at [474, 117] on future\? "How will P&P continue to tackle sustainability into the future?" at bounding box center [469, 112] width 9 height 9
checkbox future\? "true"
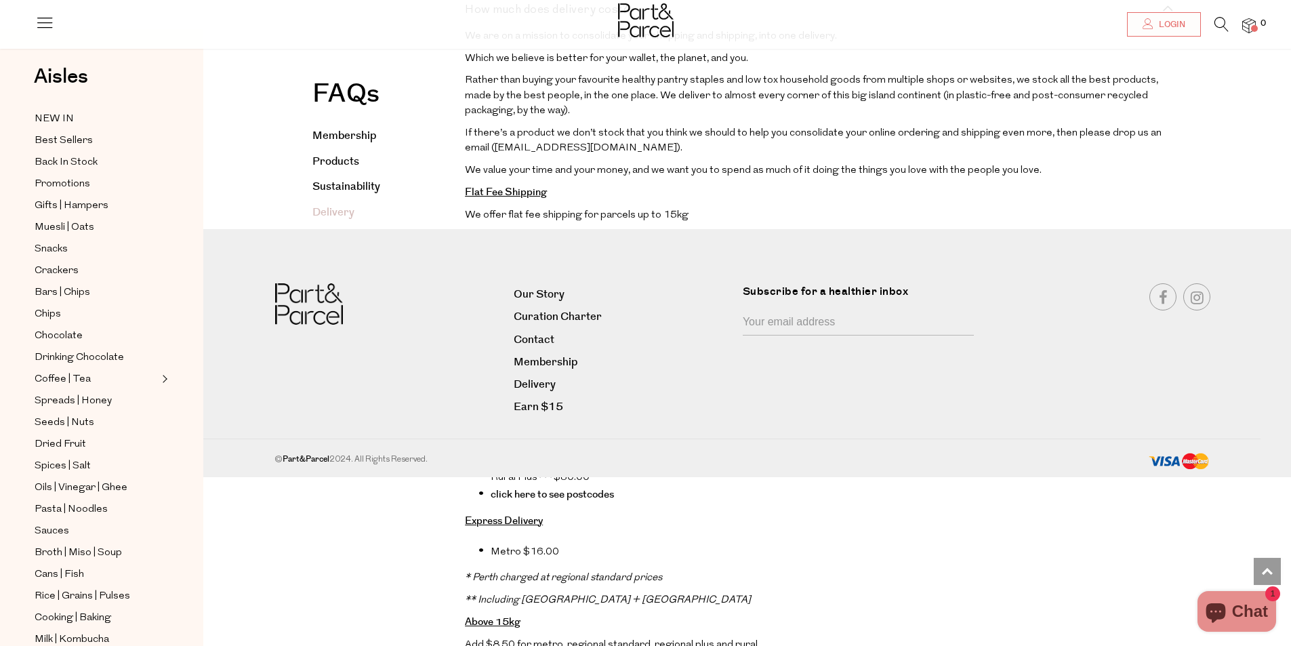
scroll to position [2374, 0]
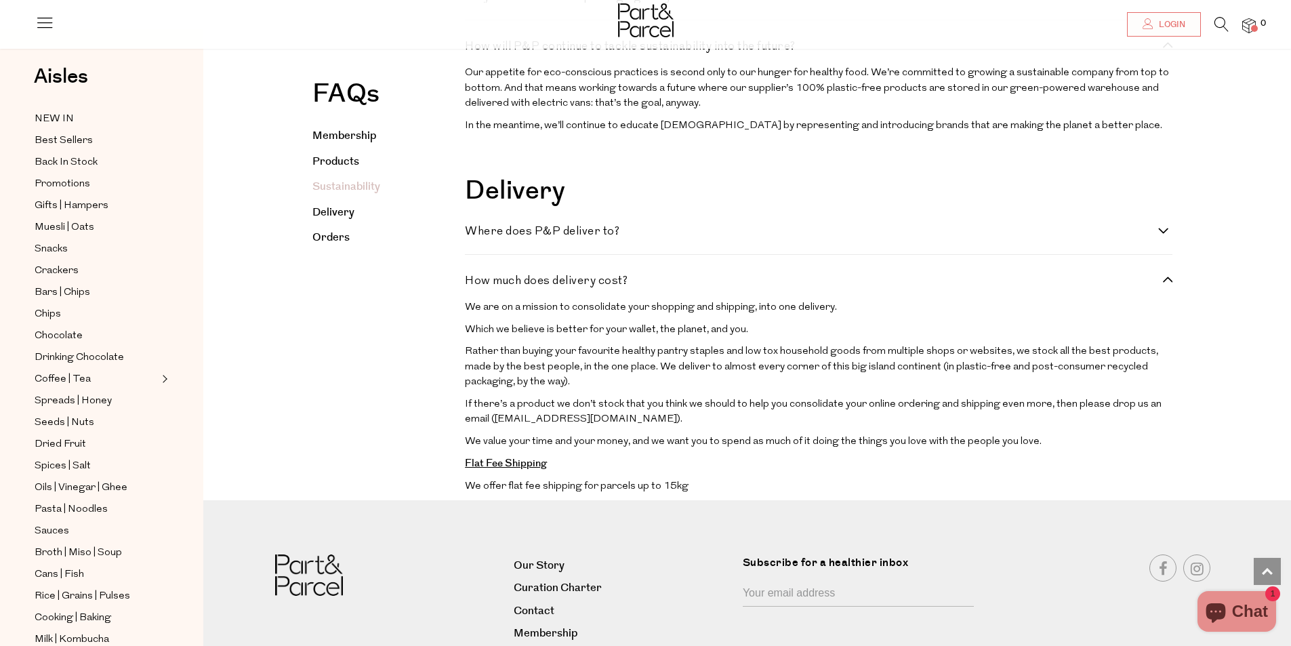
click at [1163, 237] on label "Where does P&P deliver to?" at bounding box center [818, 232] width 707 height 12
click at [474, 235] on to\? "Where does P&P deliver to?" at bounding box center [469, 230] width 9 height 9
checkbox to\? "true"
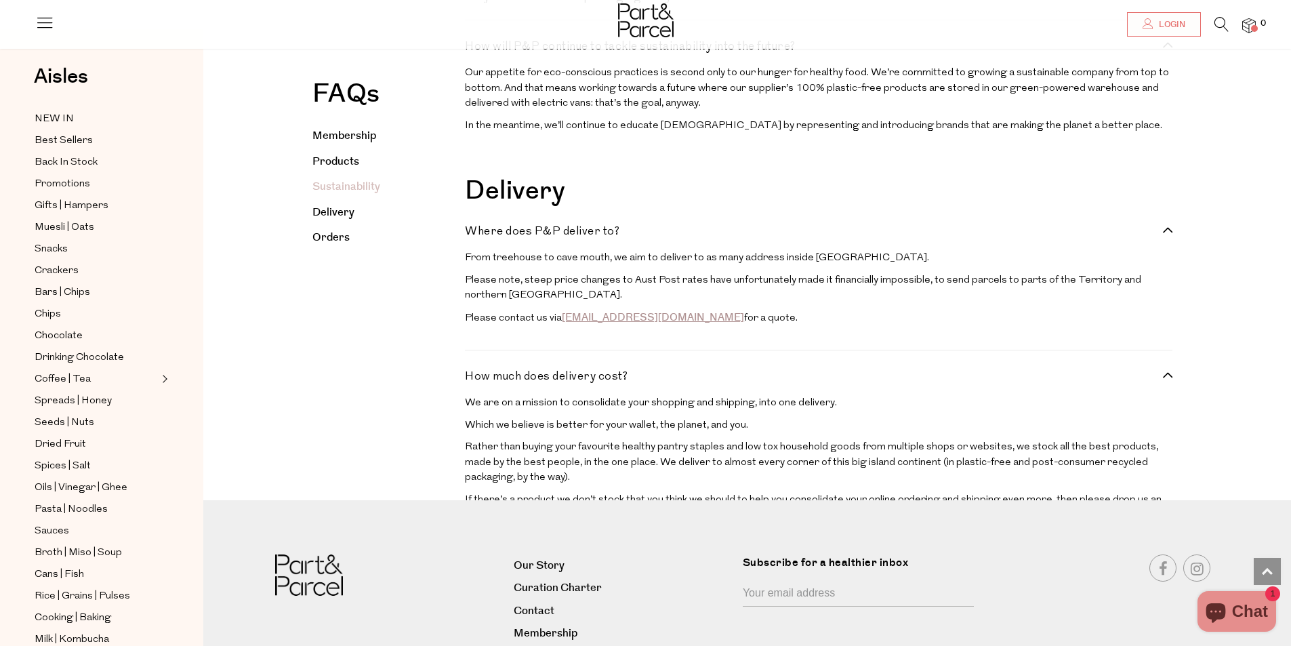
scroll to position [2239, 0]
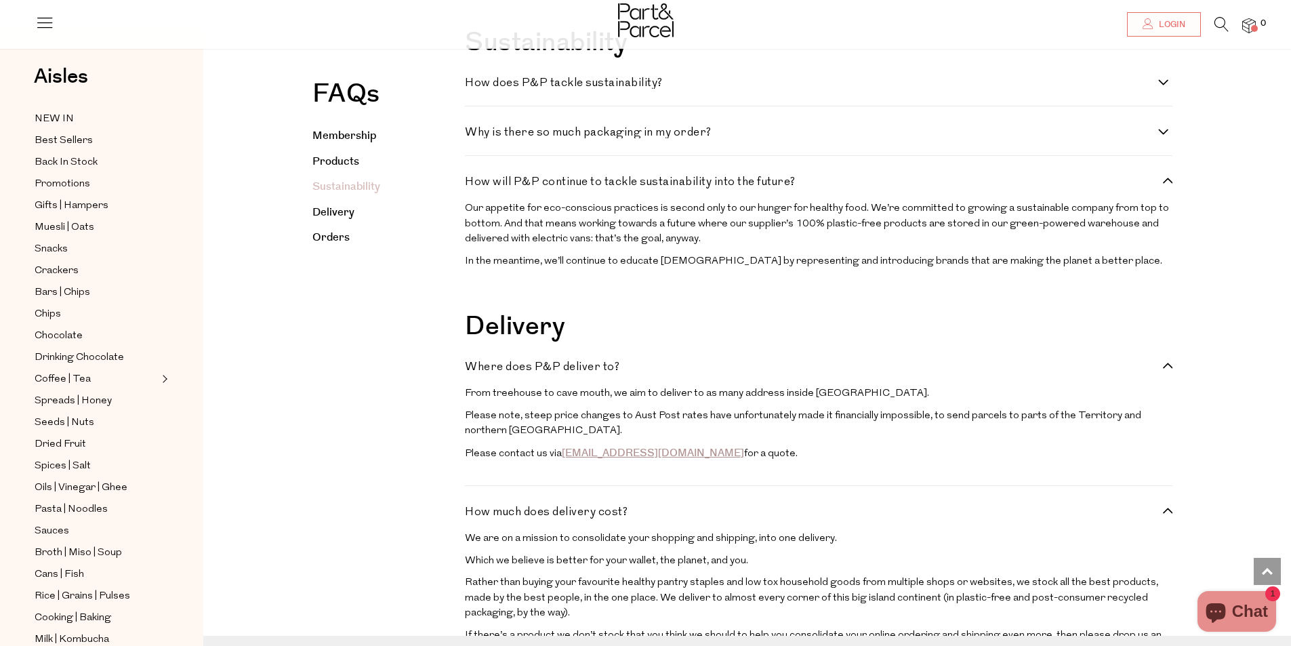
click at [1158, 89] on h4 "How does P&P tackle sustainability?" at bounding box center [811, 83] width 693 height 12
click at [474, 86] on sustainability\? "How does P&P tackle sustainability?" at bounding box center [469, 81] width 9 height 9
checkbox sustainability\? "true"
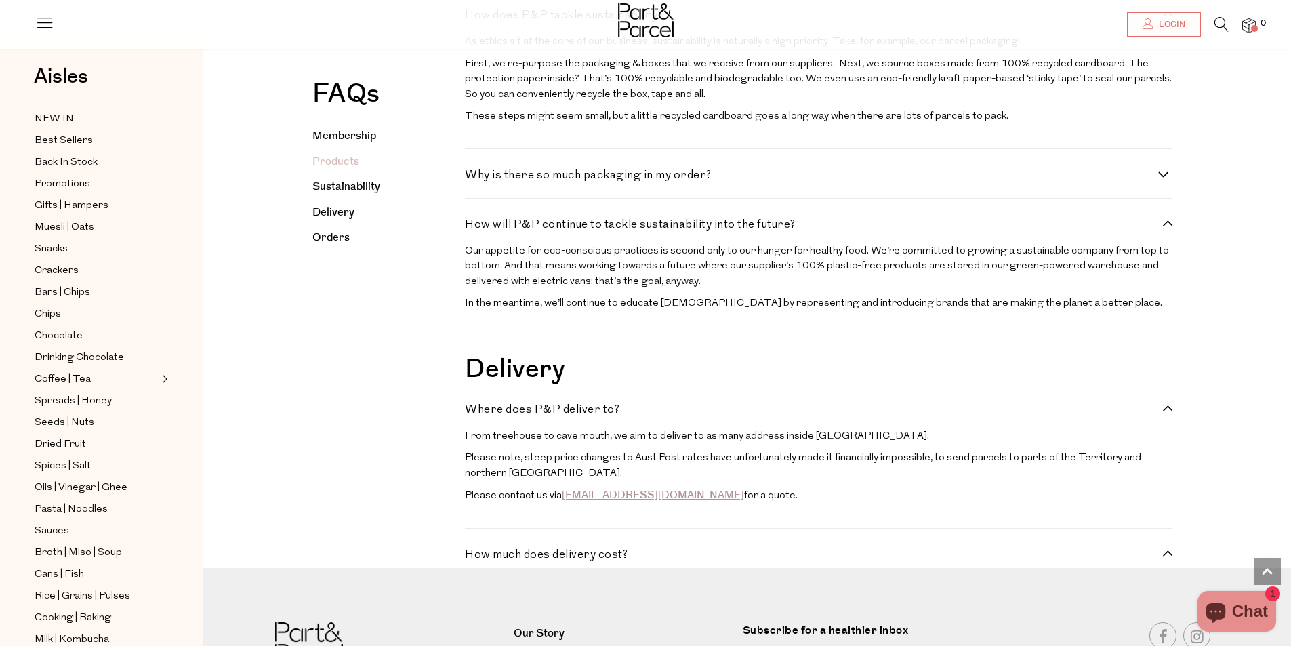
scroll to position [1968, 0]
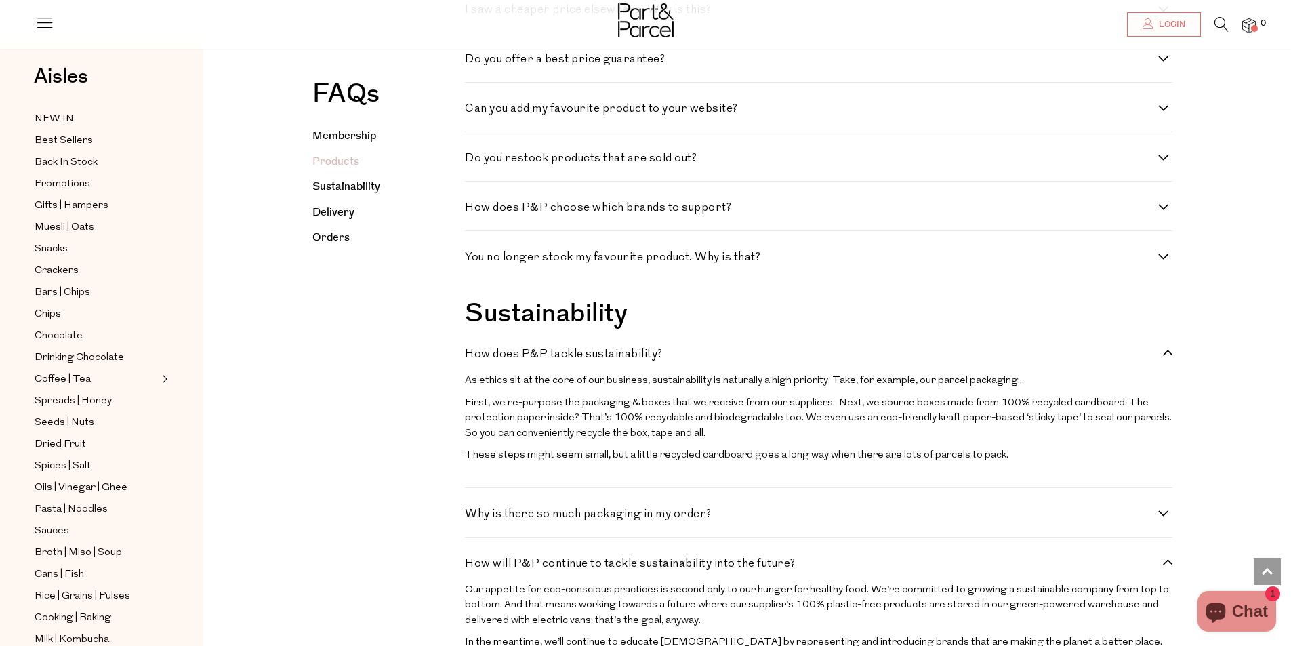
click at [1165, 164] on label "Do you restock products that are sold out?" at bounding box center [818, 159] width 707 height 12
click at [474, 161] on out\? "Do you restock products that are sold out?" at bounding box center [469, 157] width 9 height 9
checkbox out\? "true"
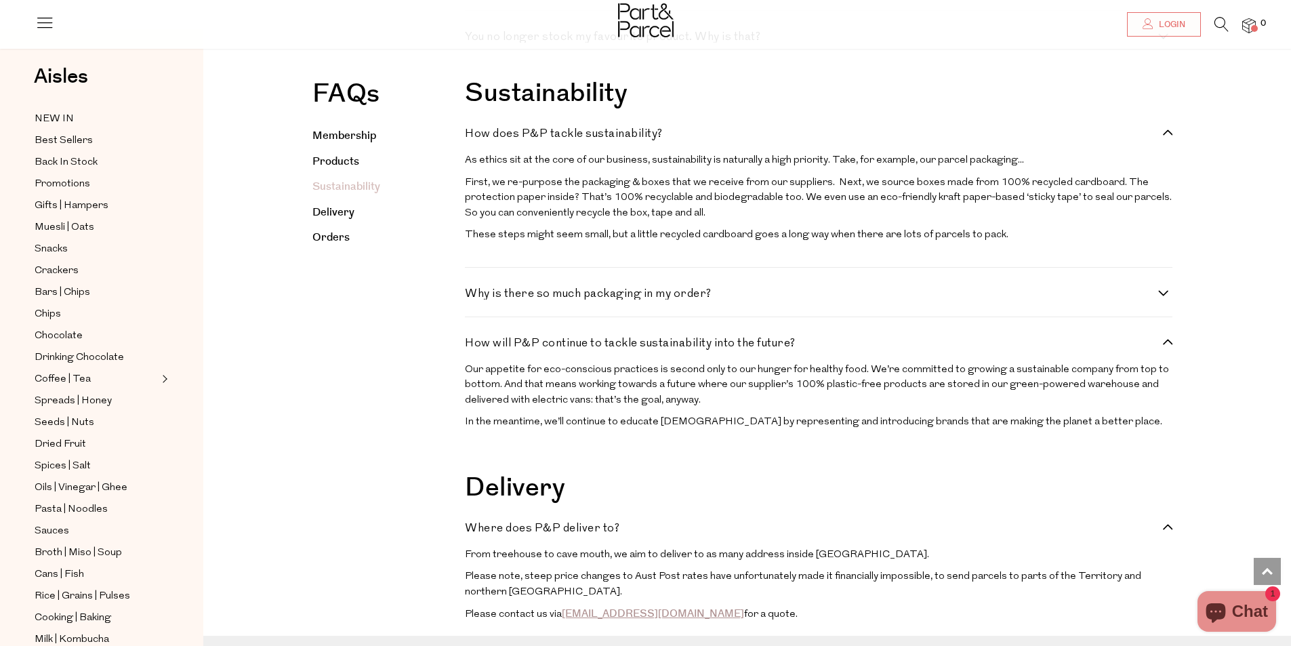
scroll to position [1900, 0]
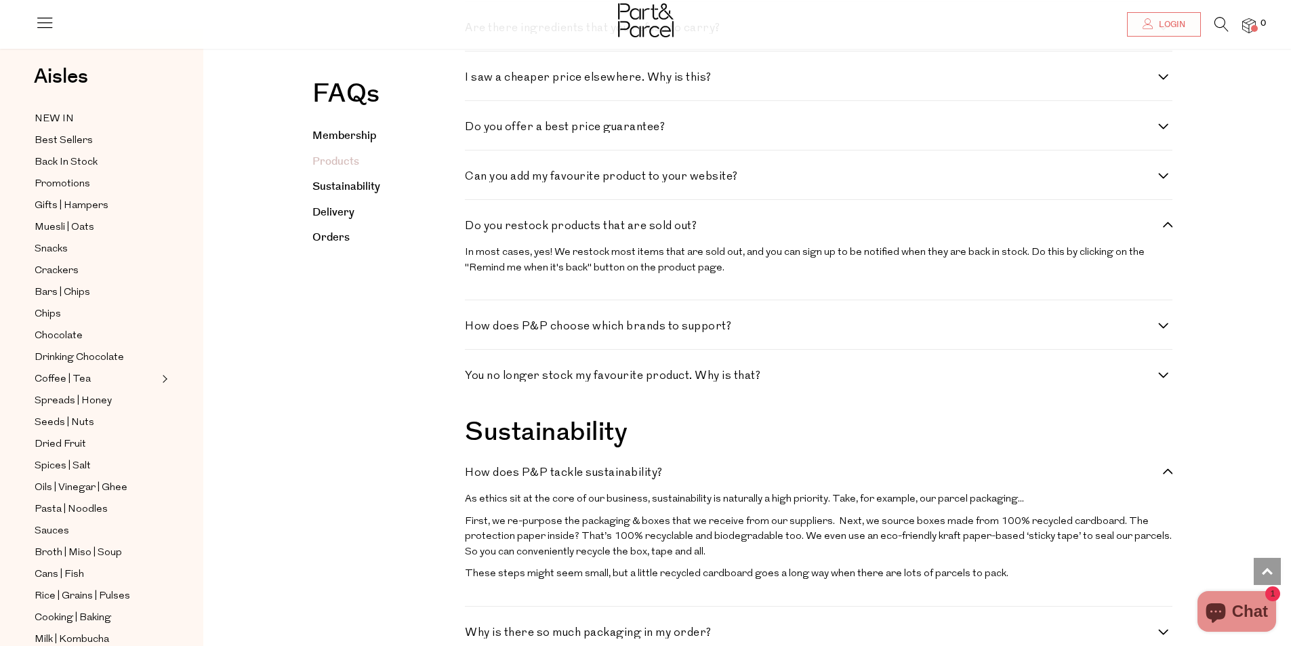
click at [1162, 83] on label "I saw a cheaper price elsewhere. Why is this?" at bounding box center [818, 78] width 707 height 12
click at [474, 81] on this\? "I saw a cheaper price elsewhere. Why is this?" at bounding box center [469, 76] width 9 height 9
checkbox this\? "true"
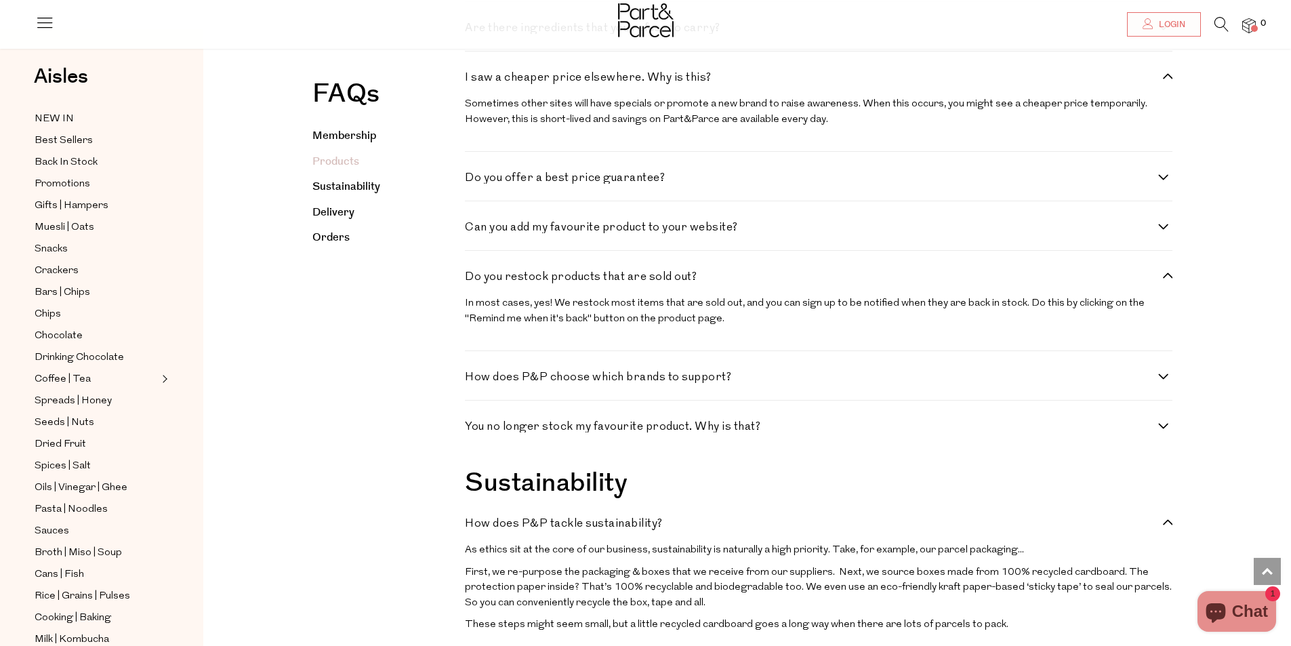
click at [1166, 52] on div "Are there ingredients that you refuse to carry? Yes. Below we’ve listed ingredi…" at bounding box center [818, 26] width 707 height 49
click at [1160, 34] on label "Are there ingredients that you refuse to carry?" at bounding box center [818, 28] width 707 height 12
click at [474, 31] on carry\? "Are there ingredients that you refuse to carry?" at bounding box center [469, 26] width 9 height 9
checkbox carry\? "true"
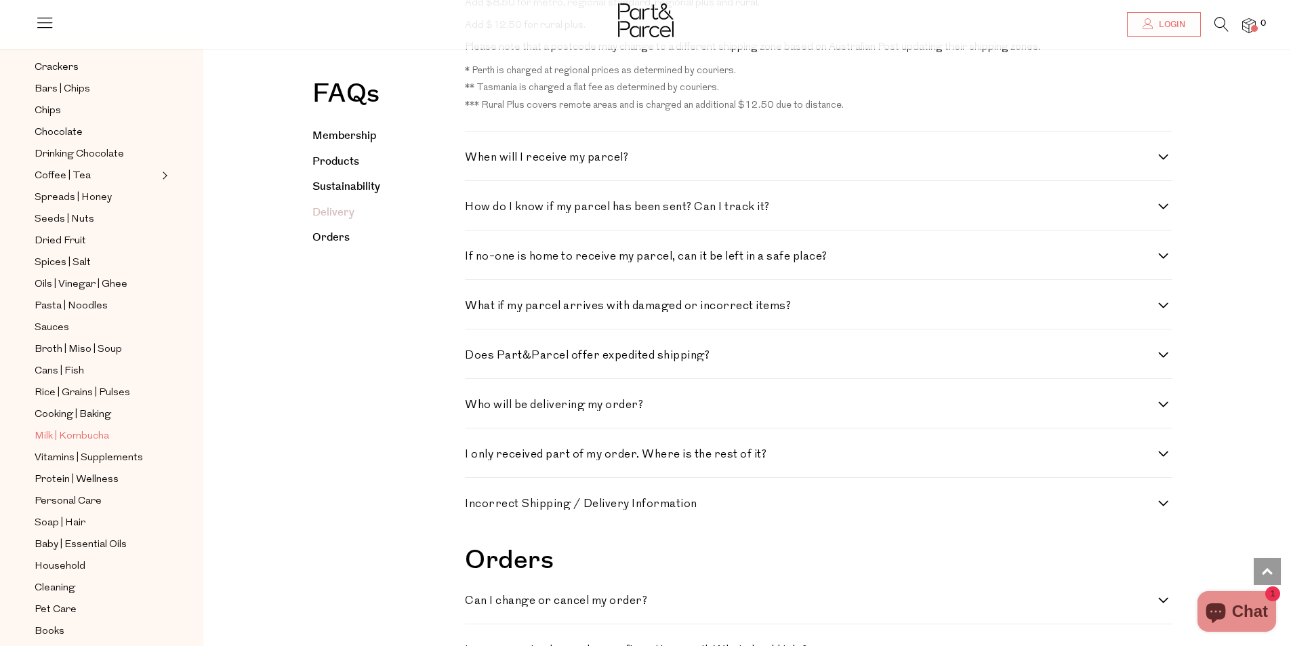
scroll to position [136, 0]
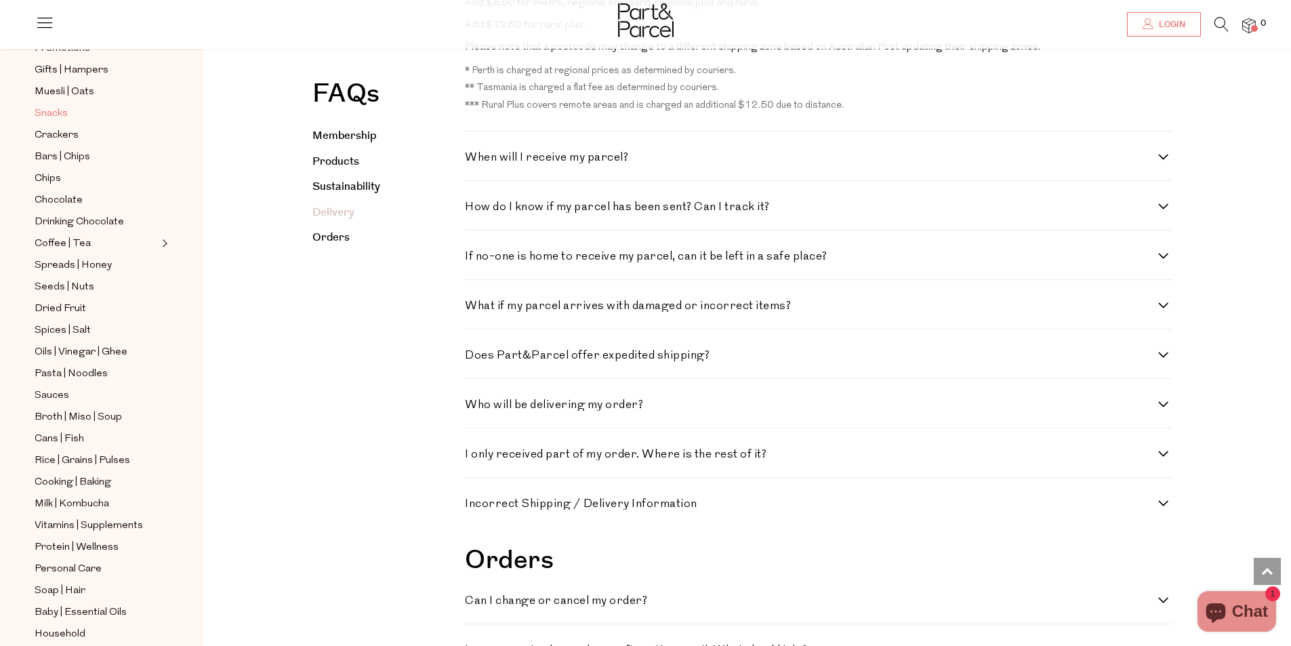
click at [65, 114] on span "Snacks" at bounding box center [51, 114] width 33 height 16
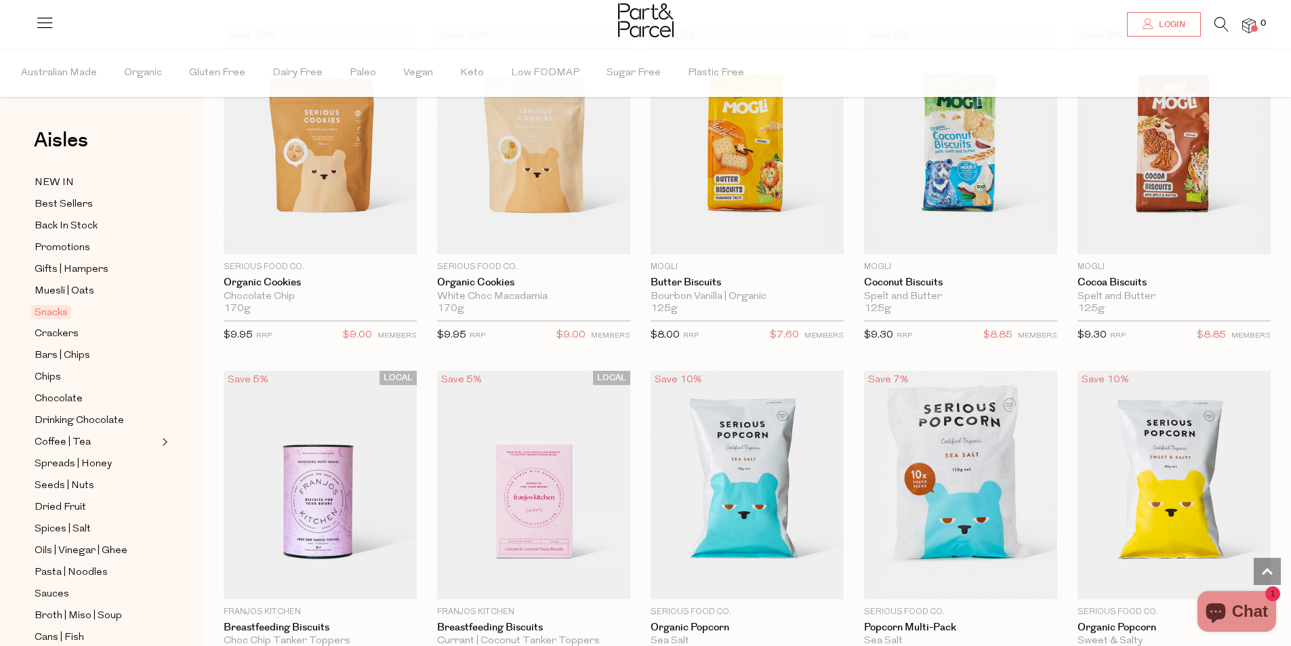
scroll to position [3050, 0]
